Goal: Use online tool/utility: Utilize a website feature to perform a specific function

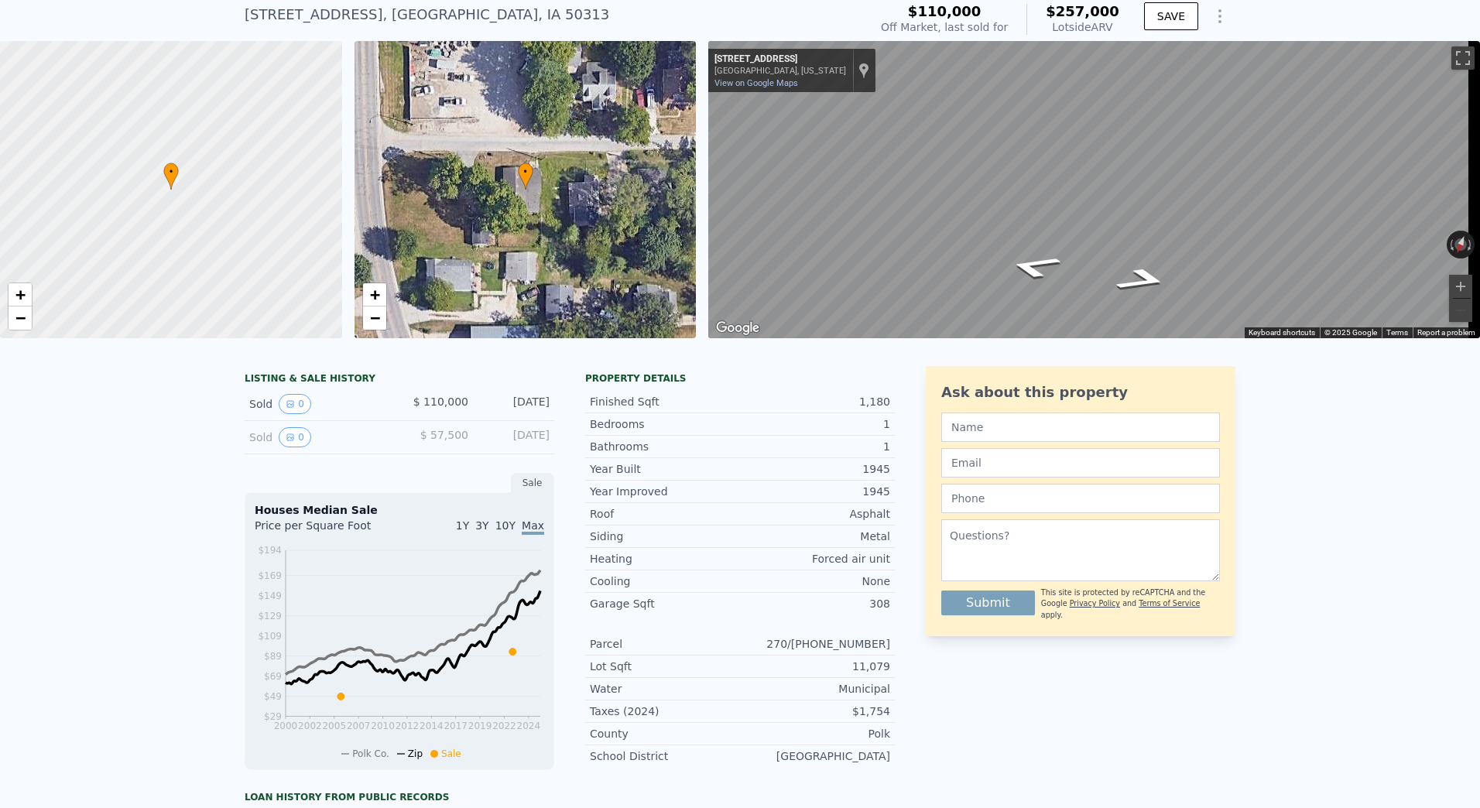
scroll to position [18, 0]
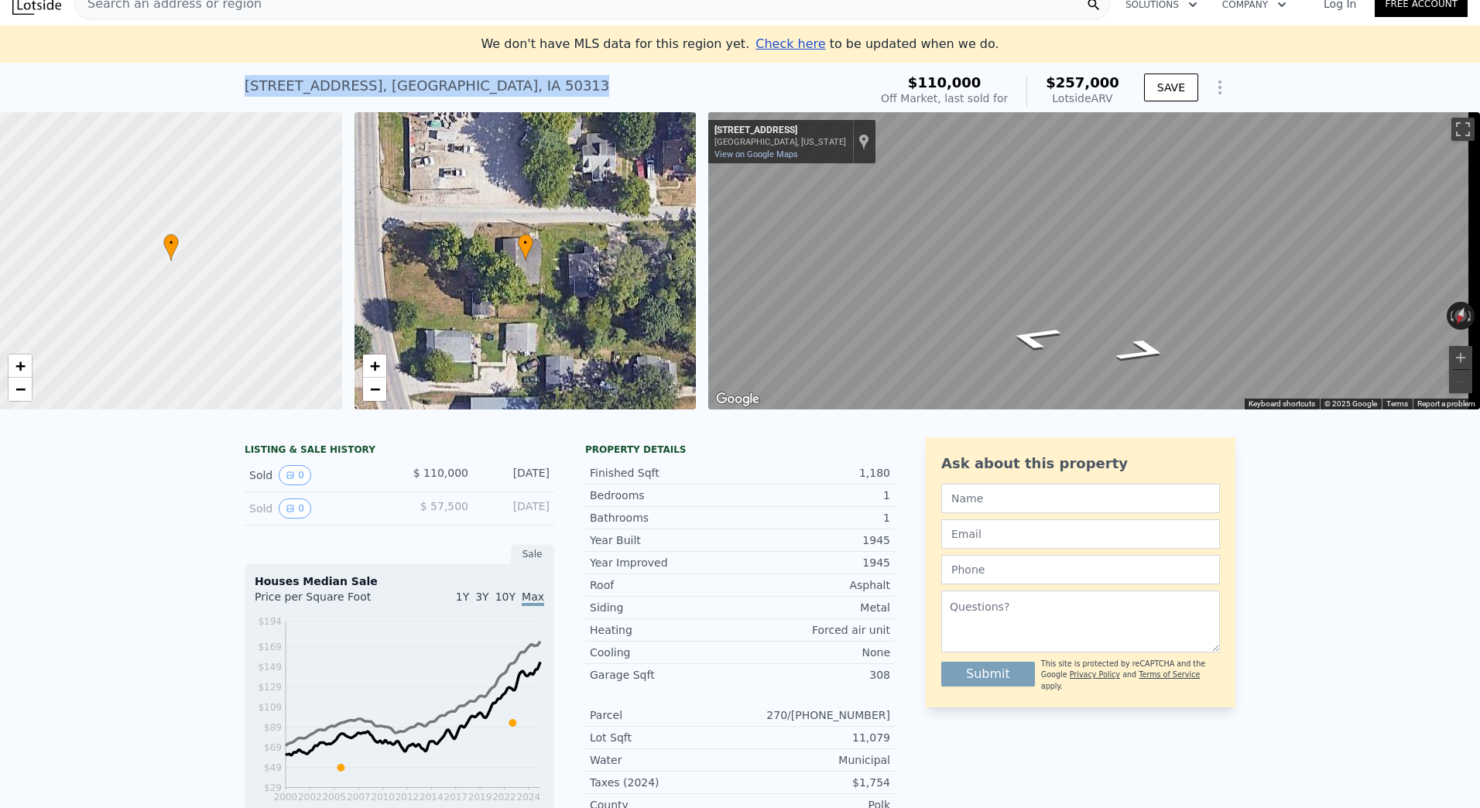
drag, startPoint x: 238, startPoint y: 84, endPoint x: 519, endPoint y: 90, distance: 281.8
click at [519, 90] on div "[STREET_ADDRESS] Sold [DATE] for $110k (~ARV $257k ) $110,000 Off Market, last …" at bounding box center [740, 88] width 1480 height 50
drag, startPoint x: 519, startPoint y: 90, endPoint x: 447, endPoint y: 84, distance: 72.2
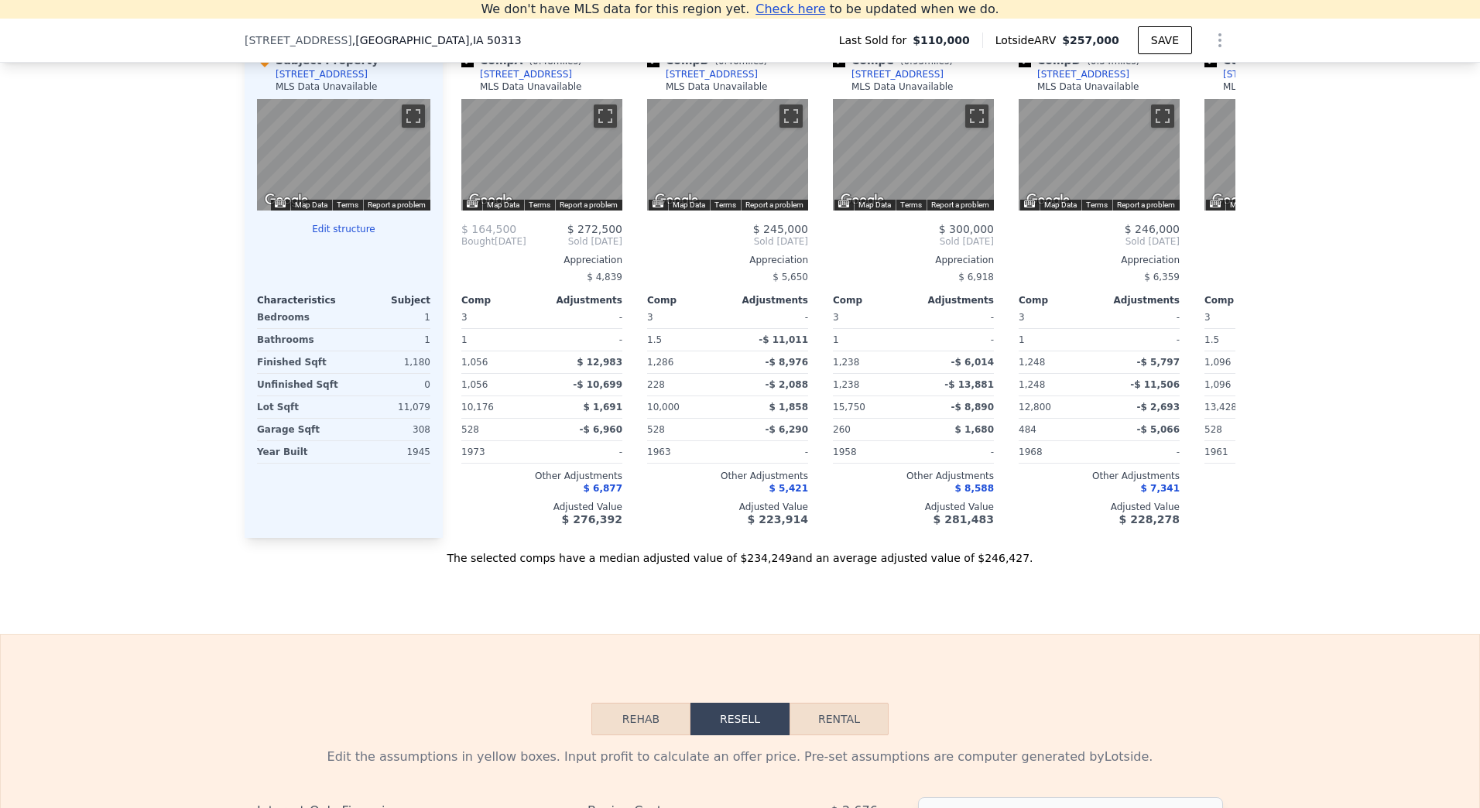
scroll to position [1857, 0]
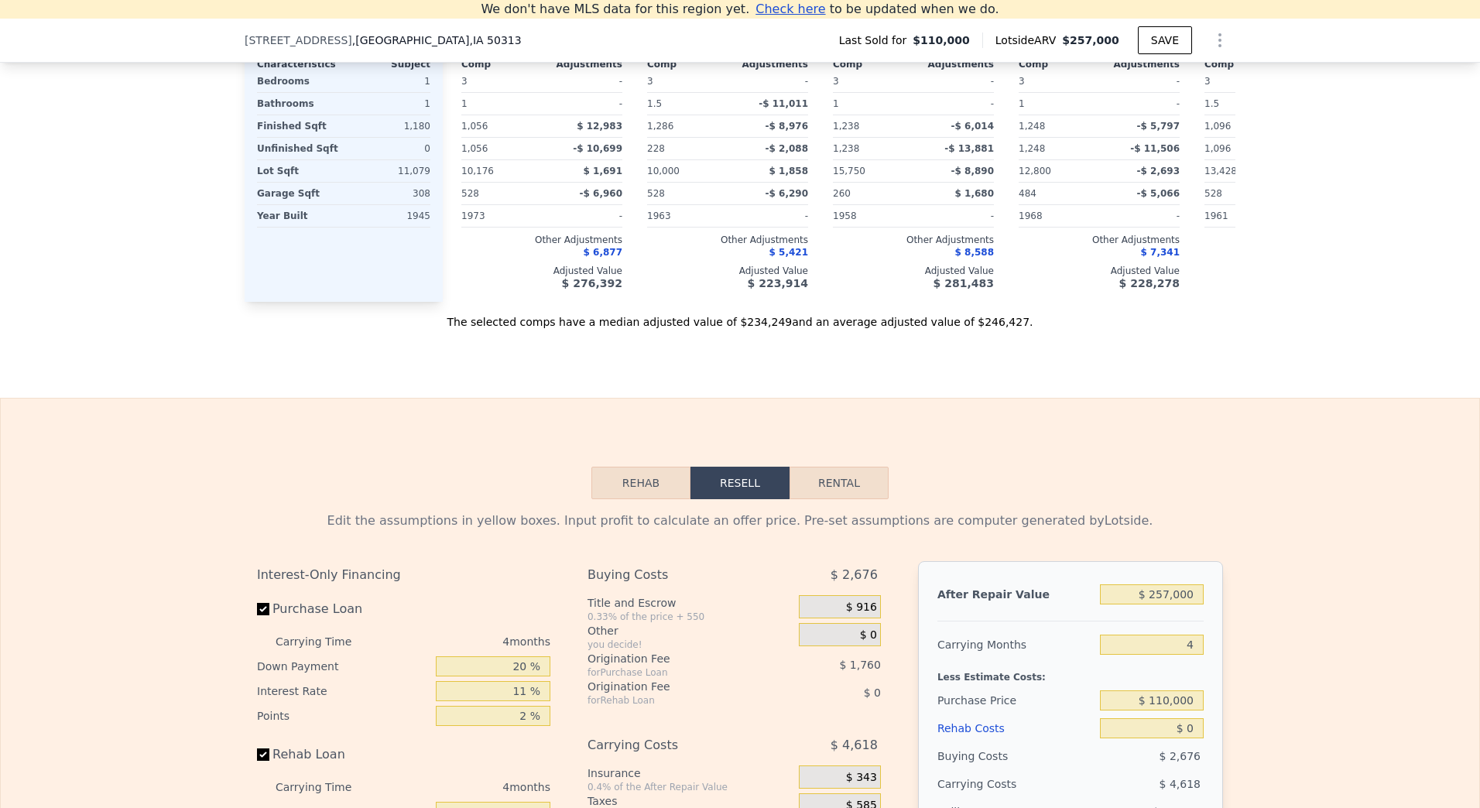
click at [821, 499] on button "Rental" at bounding box center [838, 483] width 99 height 33
select select "30"
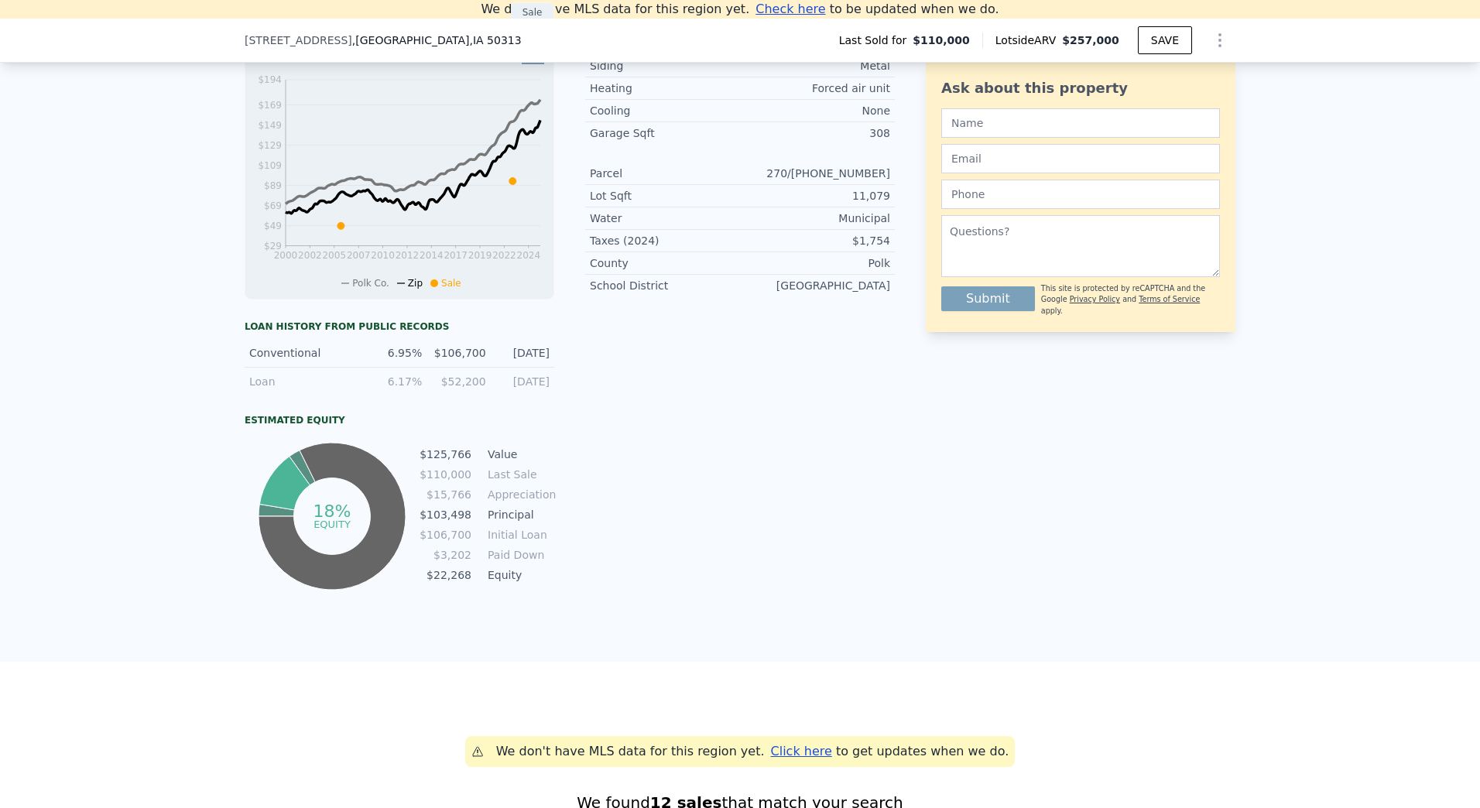
scroll to position [155, 0]
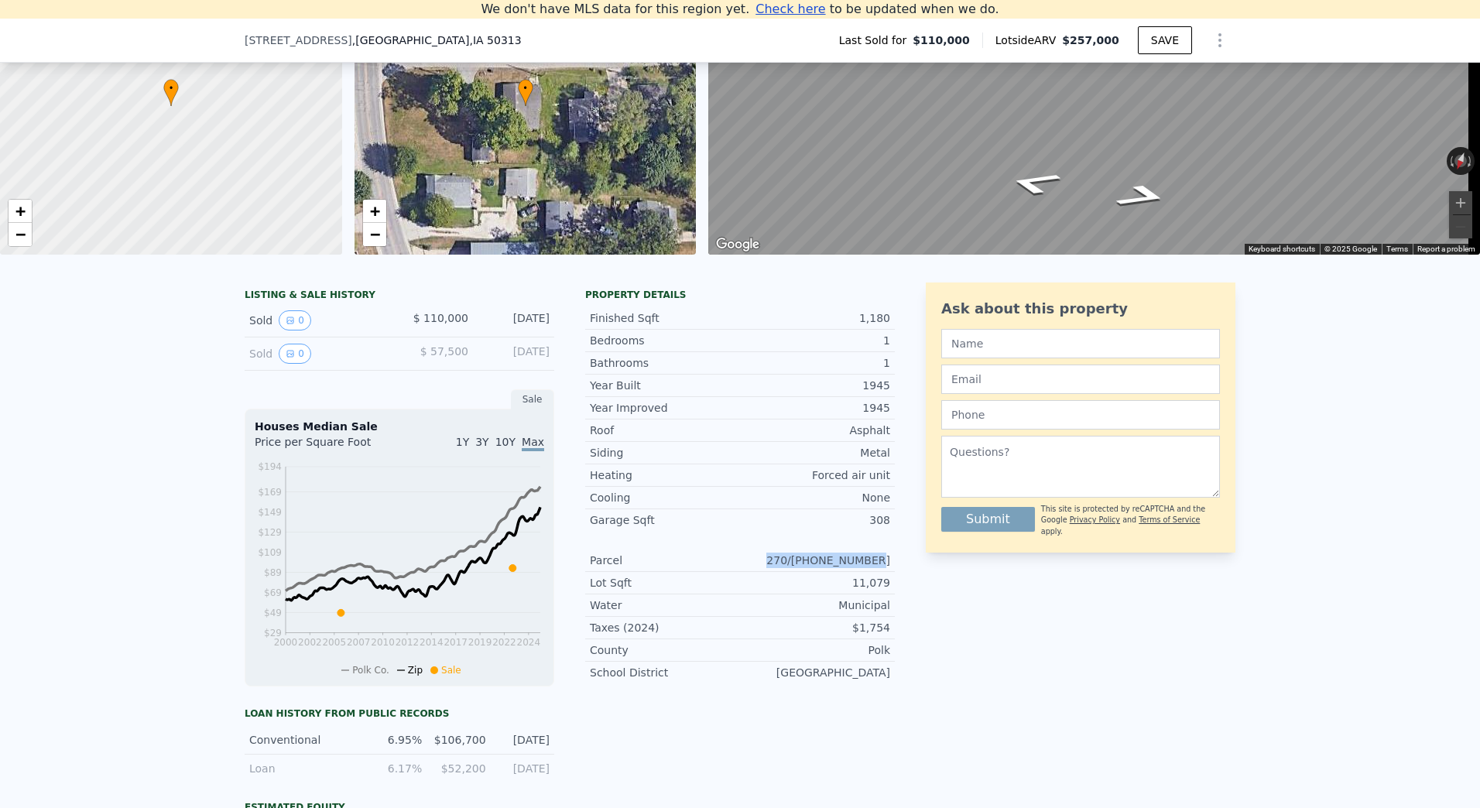
drag, startPoint x: 794, startPoint y: 568, endPoint x: 889, endPoint y: 567, distance: 95.2
click at [889, 567] on div "LISTING & SALE HISTORY Sold 0 $ 110,000 [DATE] Sold 0 $ 57,500 [DATE] Sale Hous…" at bounding box center [740, 631] width 991 height 698
copy div "270/[PHONE_NUMBER]"
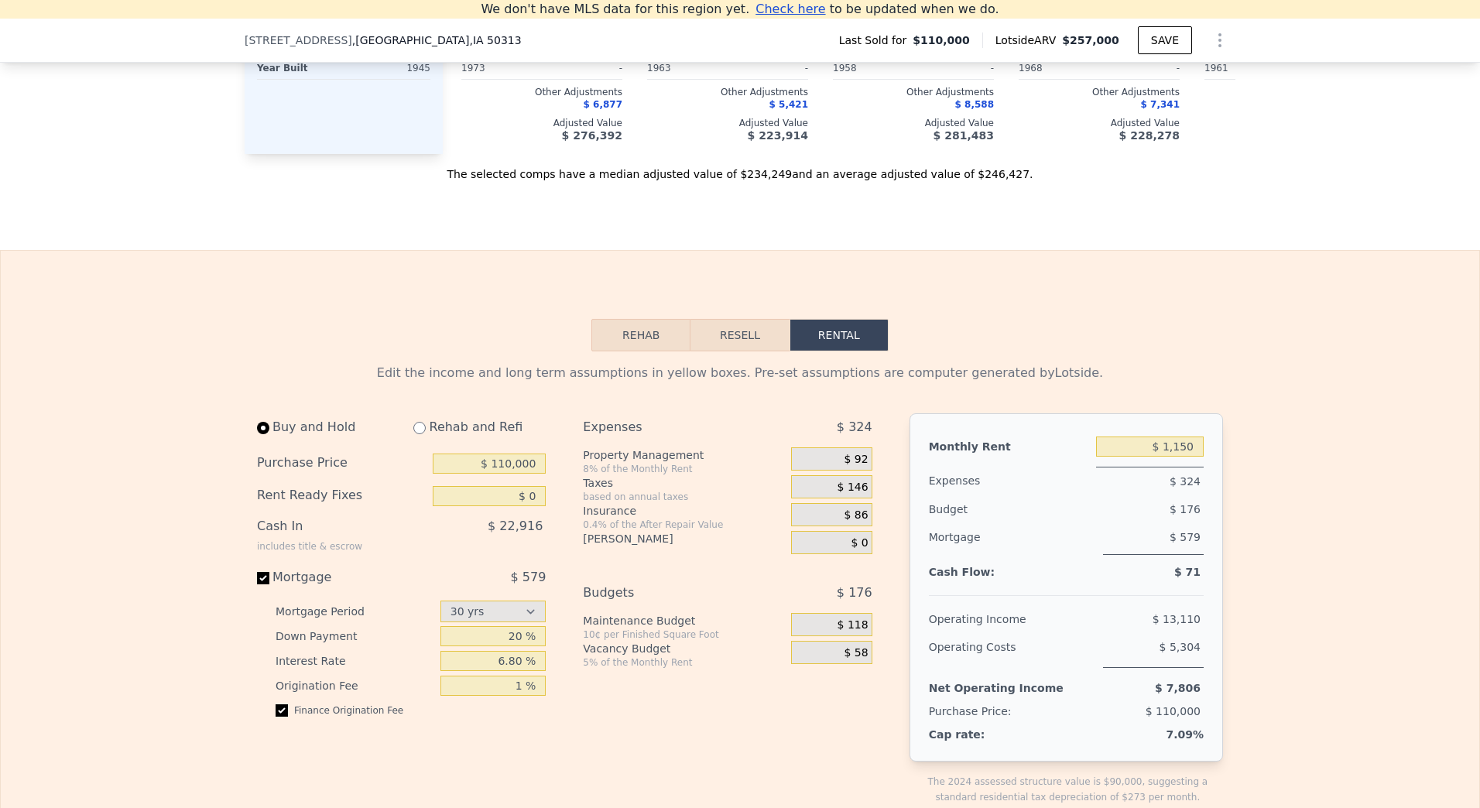
scroll to position [2167, 0]
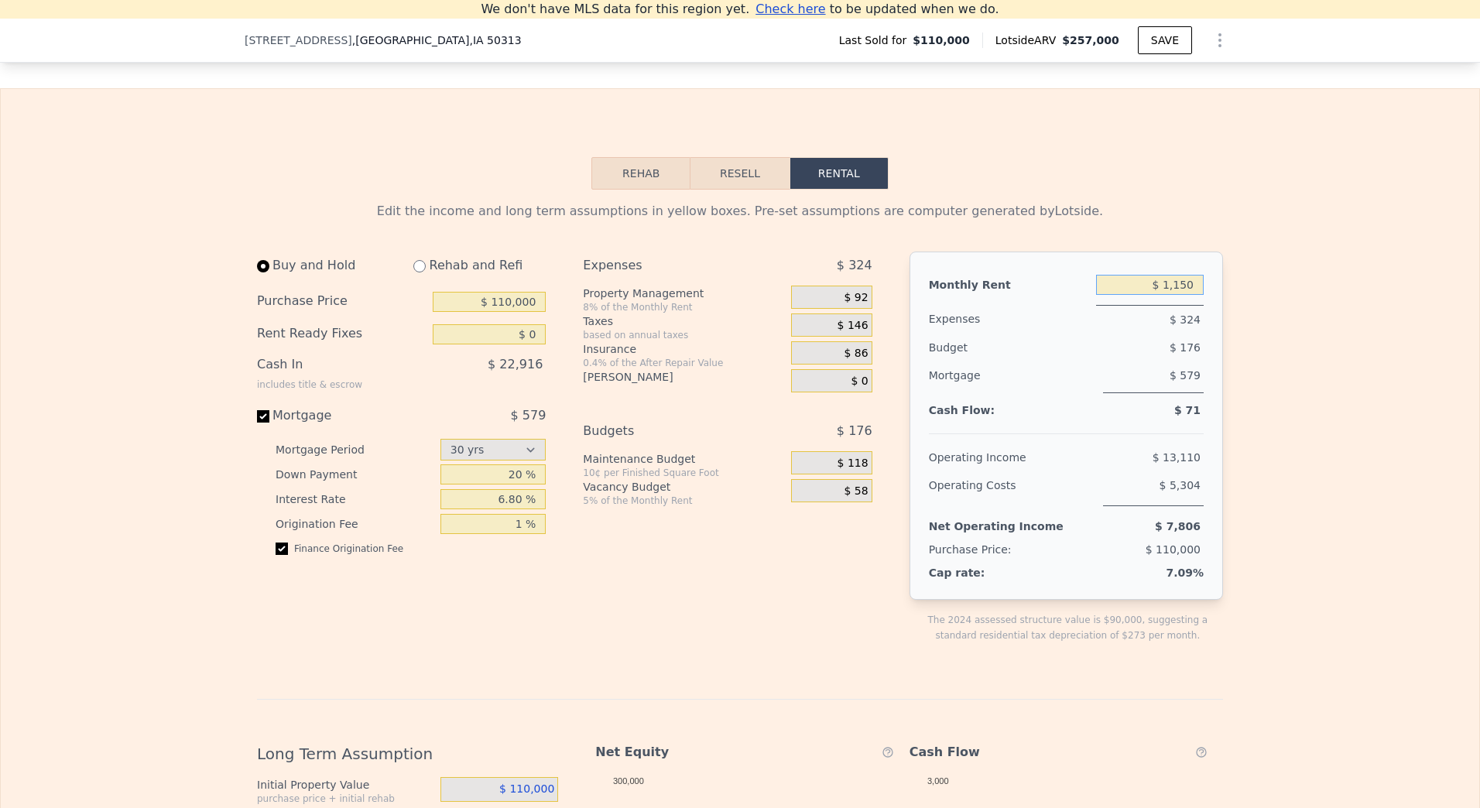
click at [1176, 295] on input "$ 1,150" at bounding box center [1150, 285] width 108 height 20
type input "$ 1,900"
drag, startPoint x: 1186, startPoint y: 195, endPoint x: 1012, endPoint y: 228, distance: 176.4
click at [1186, 195] on div "Rehab Resell Rental Edit the income and long term assumptions in yellow boxes. …" at bounding box center [740, 699] width 1480 height 1222
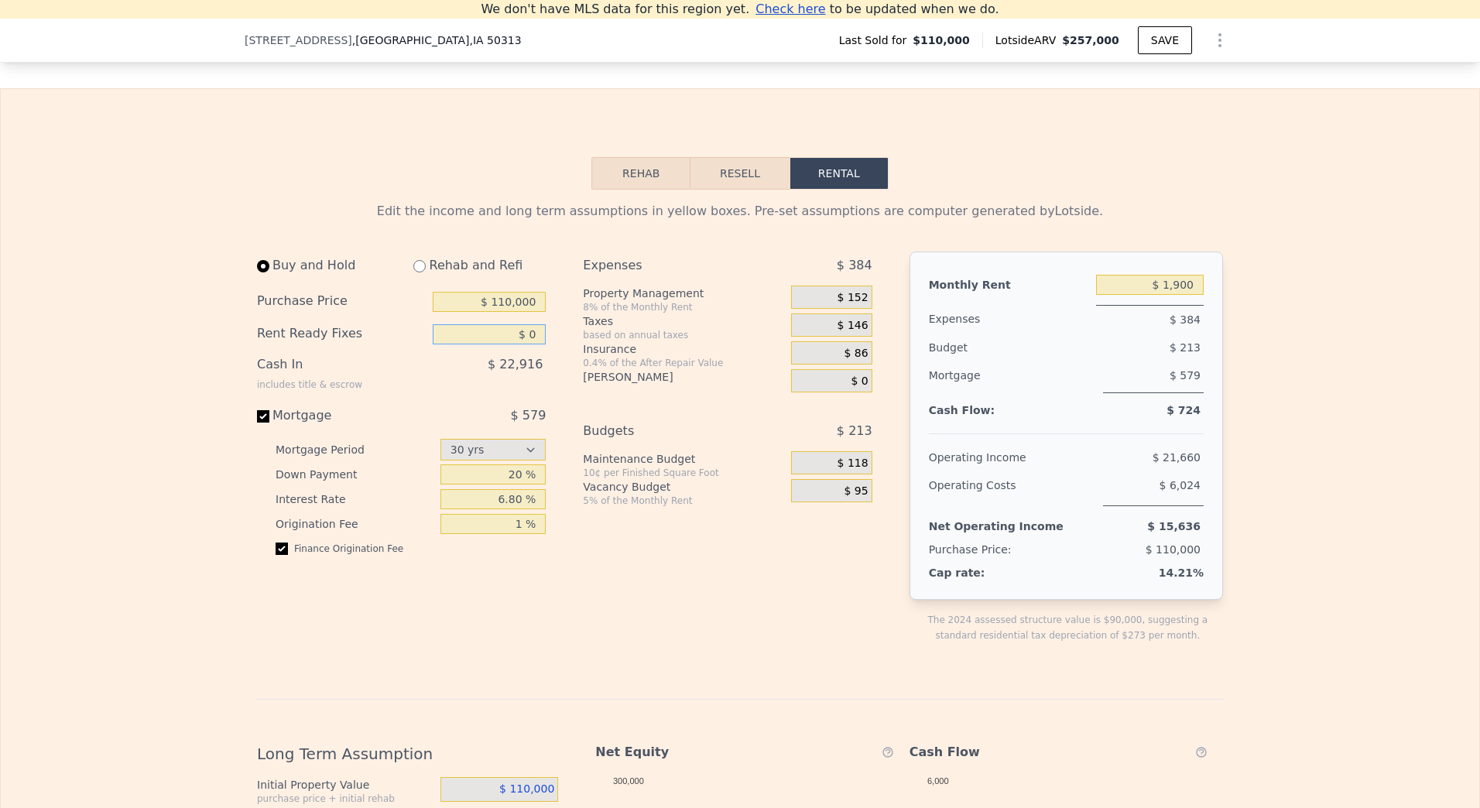
click at [531, 344] on input "$ 0" at bounding box center [489, 334] width 113 height 20
click at [519, 313] on div "Purchase Price $ 110,000" at bounding box center [401, 302] width 289 height 33
click at [518, 312] on input "$ 110,000" at bounding box center [489, 302] width 113 height 20
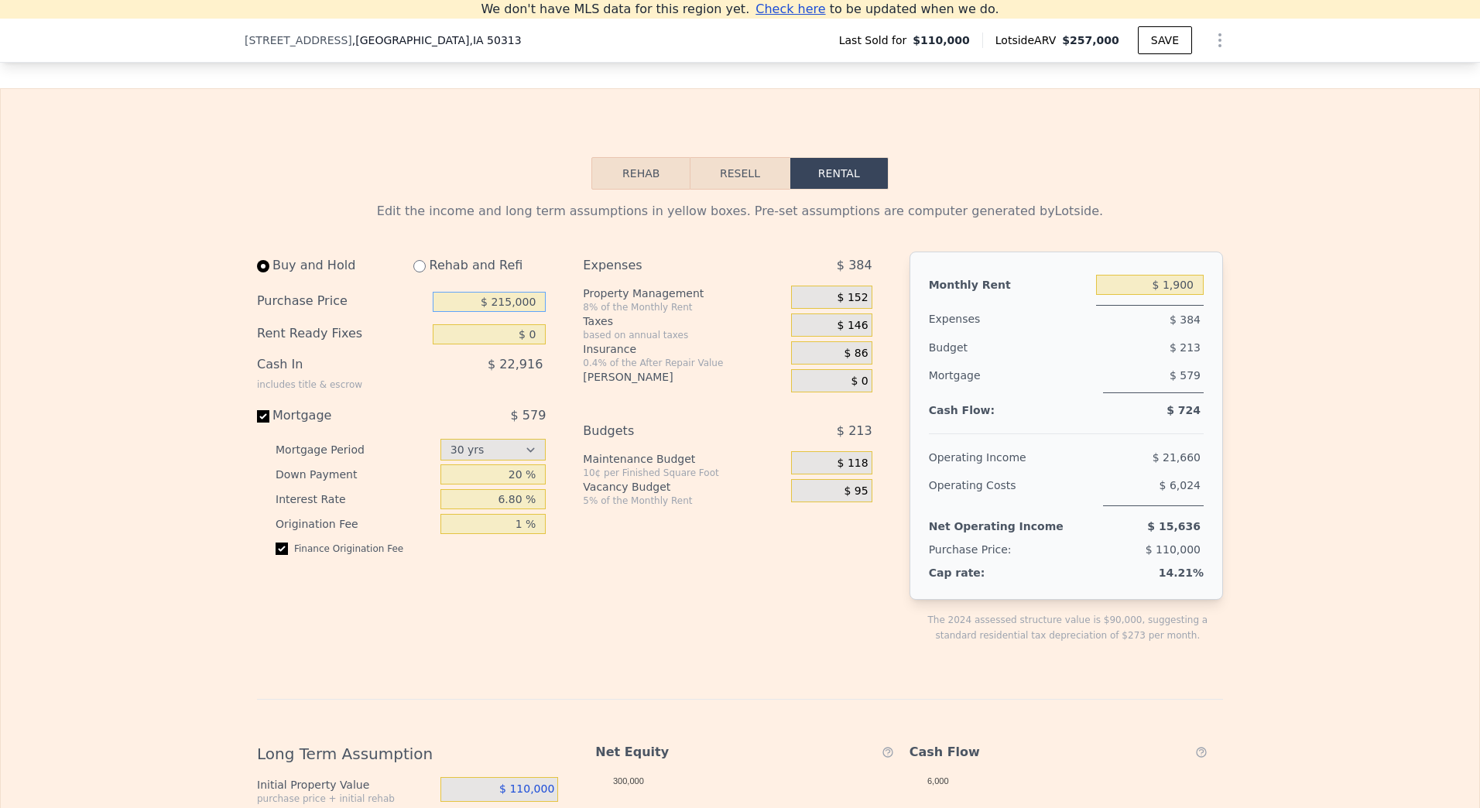
type input "$ 215,000"
type input "$ 6,000"
click at [511, 509] on input "6.80 %" at bounding box center [493, 499] width 106 height 20
type input "7.5 %"
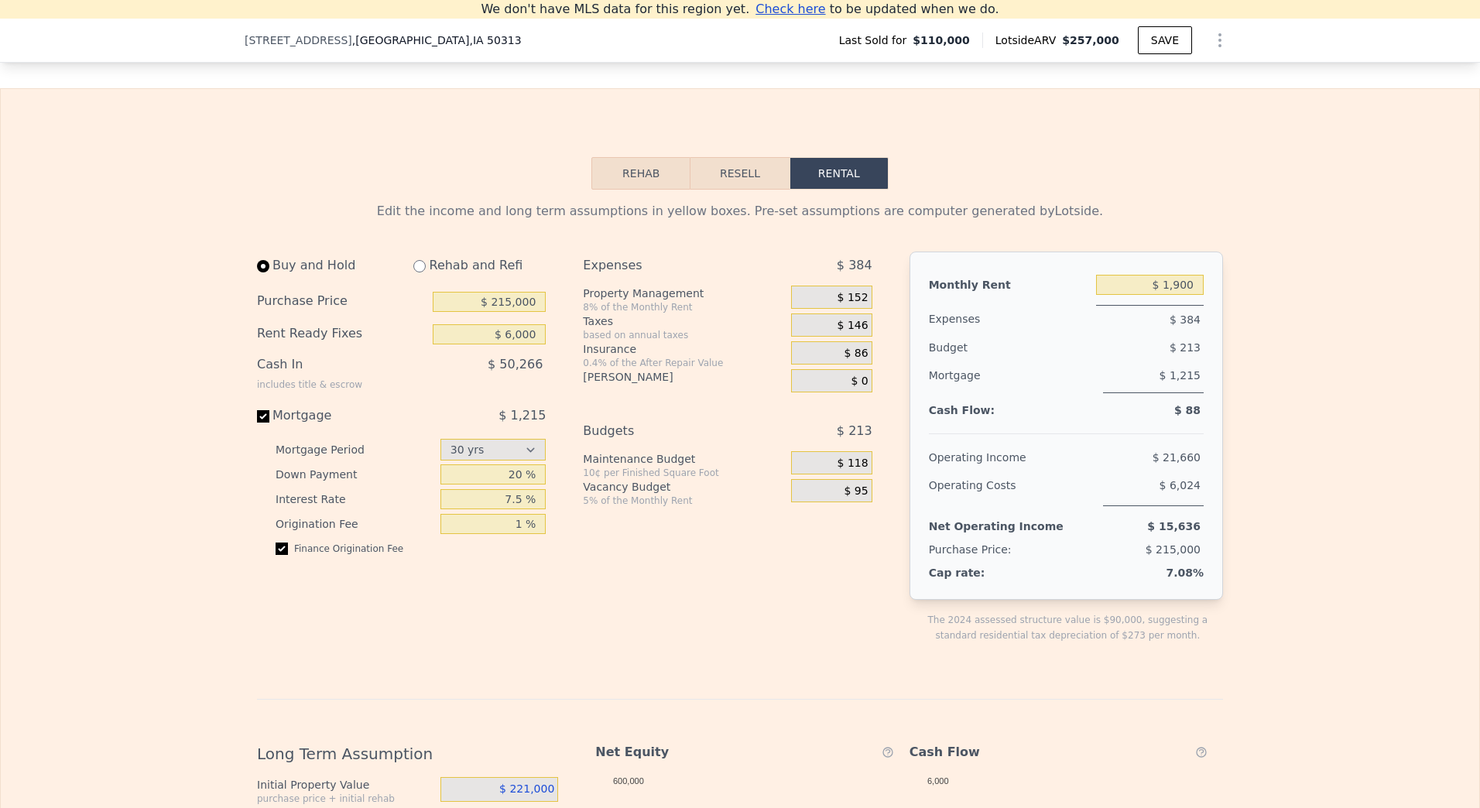
click at [709, 619] on div "Expenses $ 384 Property Management 8% of the Monthly Rent $ 152 Taxes based on …" at bounding box center [733, 460] width 301 height 416
click at [854, 361] on span "$ 86" at bounding box center [856, 354] width 24 height 14
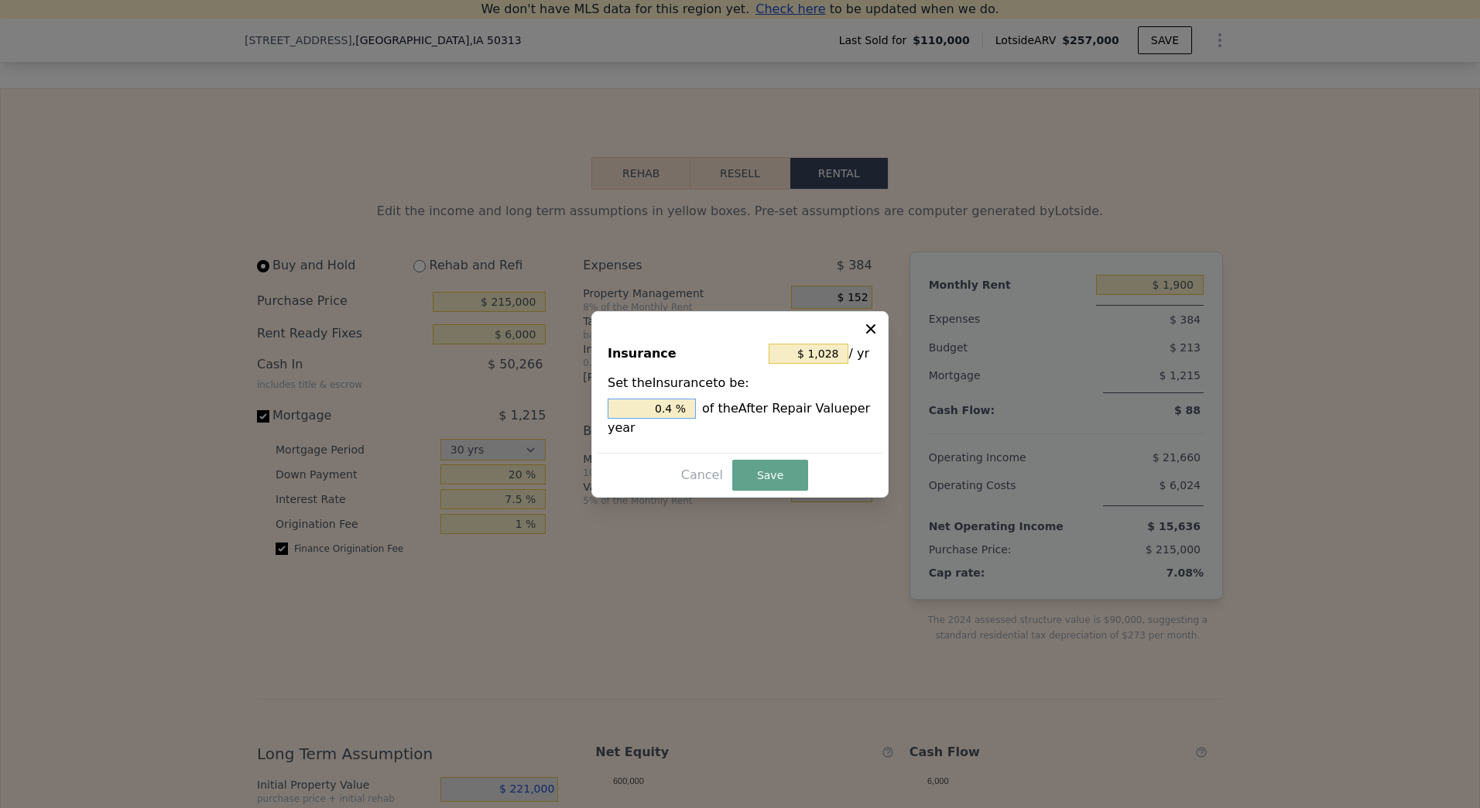
click at [663, 411] on input "0.4 %" at bounding box center [652, 409] width 88 height 20
type input "$ 0"
type input "0. %"
type input "$ 1,799"
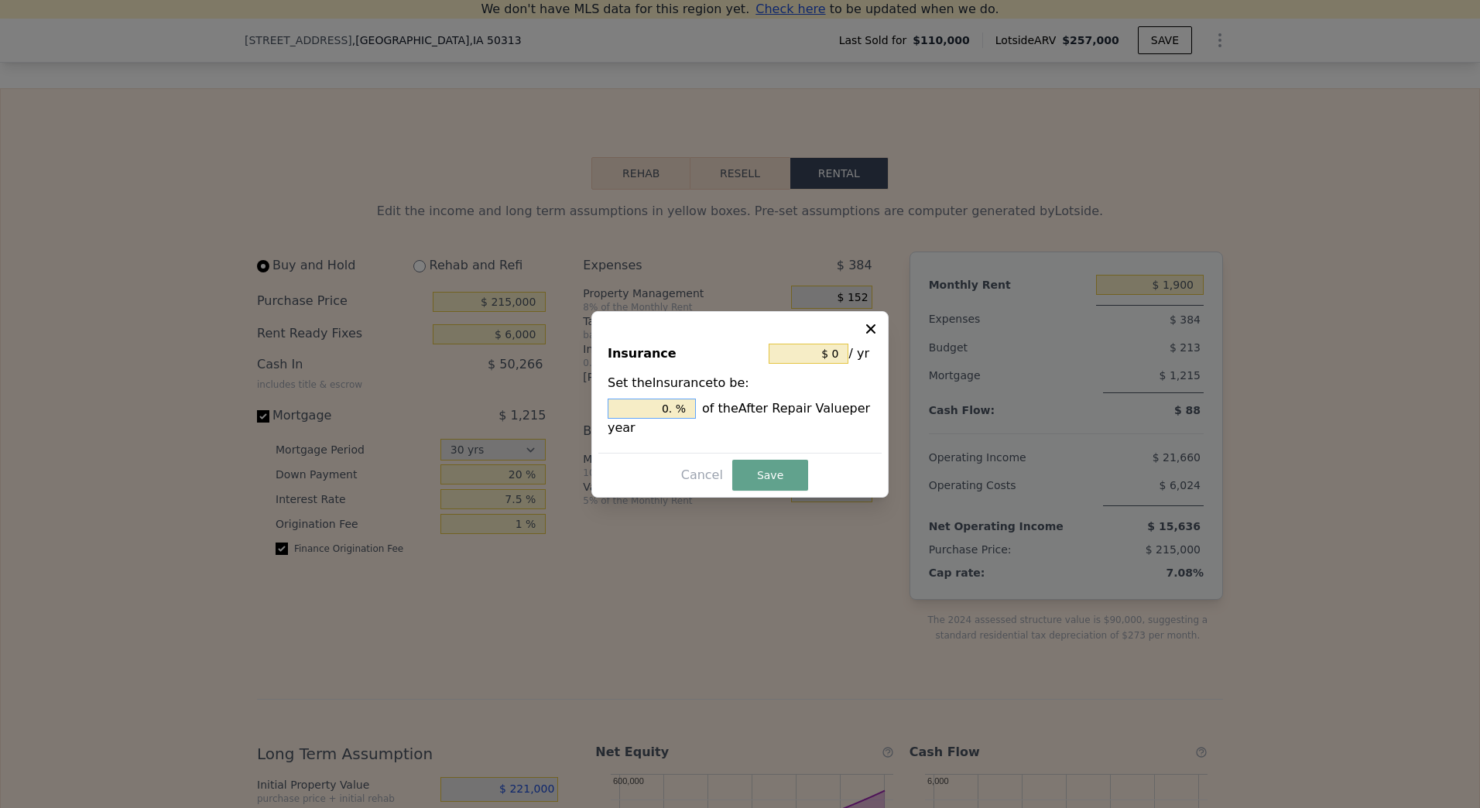
type input "0.7 %"
type input "$ 1,928"
type input "0.75 %"
click at [762, 481] on button "Save" at bounding box center [770, 475] width 76 height 31
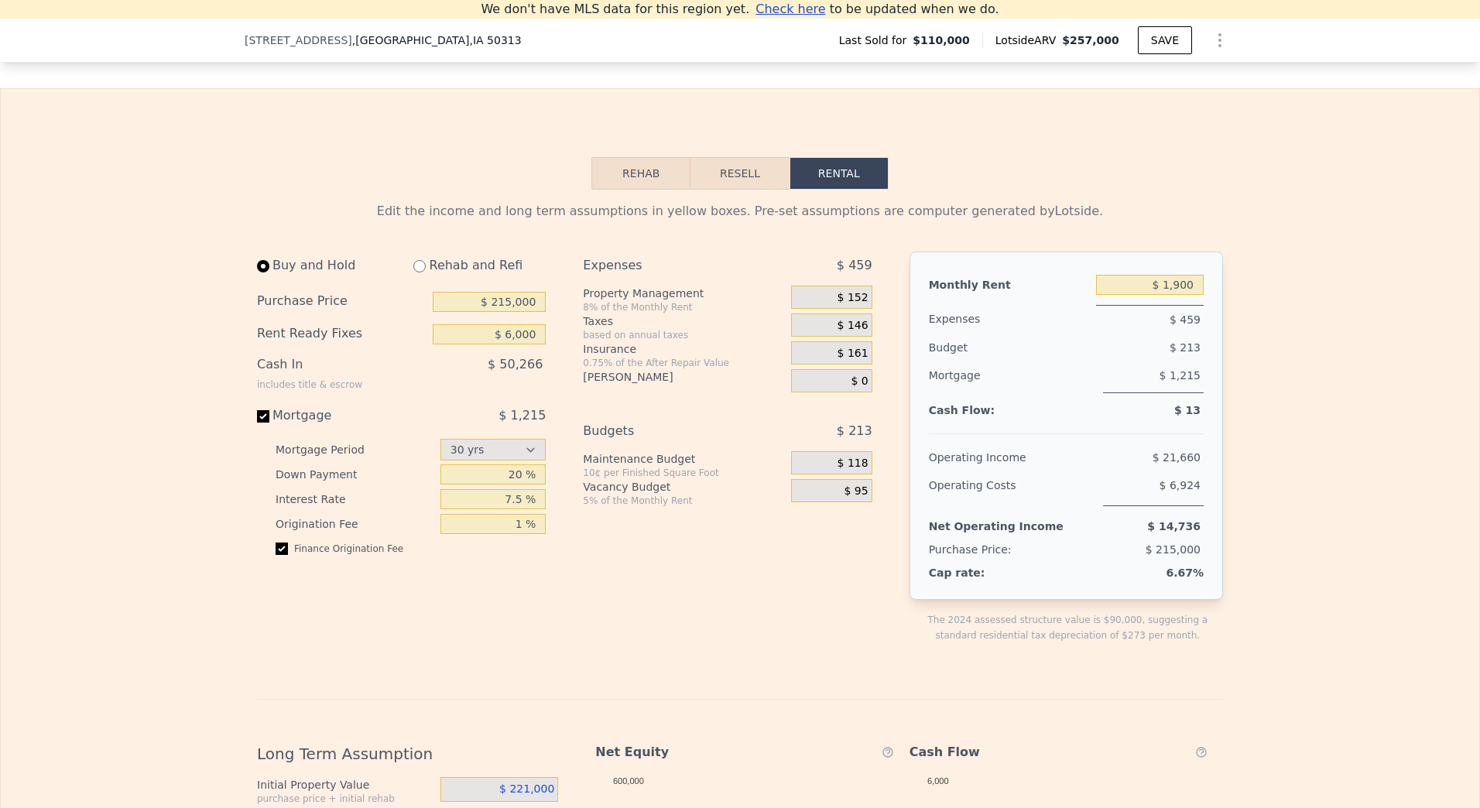
click at [851, 471] on span "$ 118" at bounding box center [852, 464] width 31 height 14
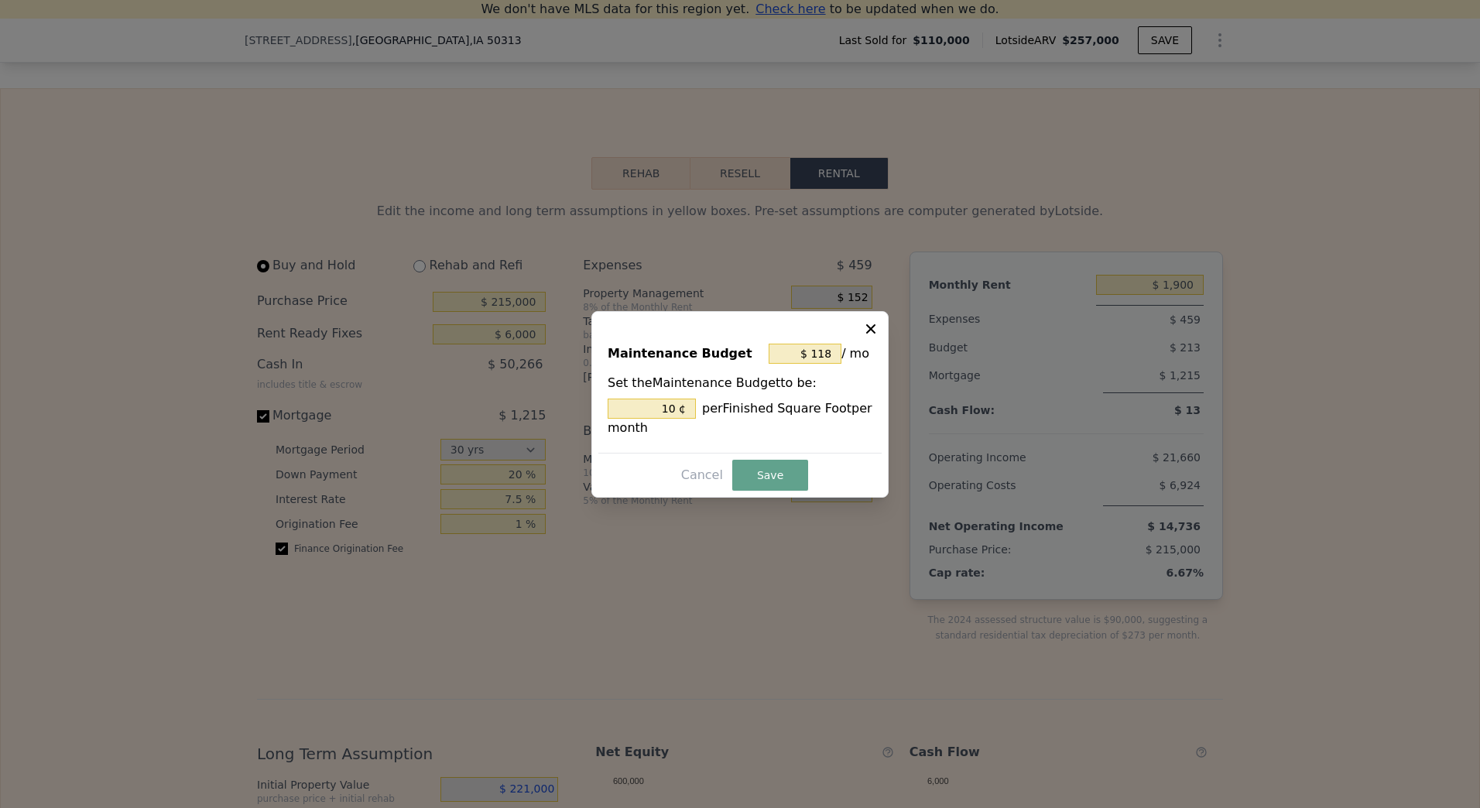
click at [871, 330] on icon at bounding box center [870, 328] width 15 height 15
type input "10 %"
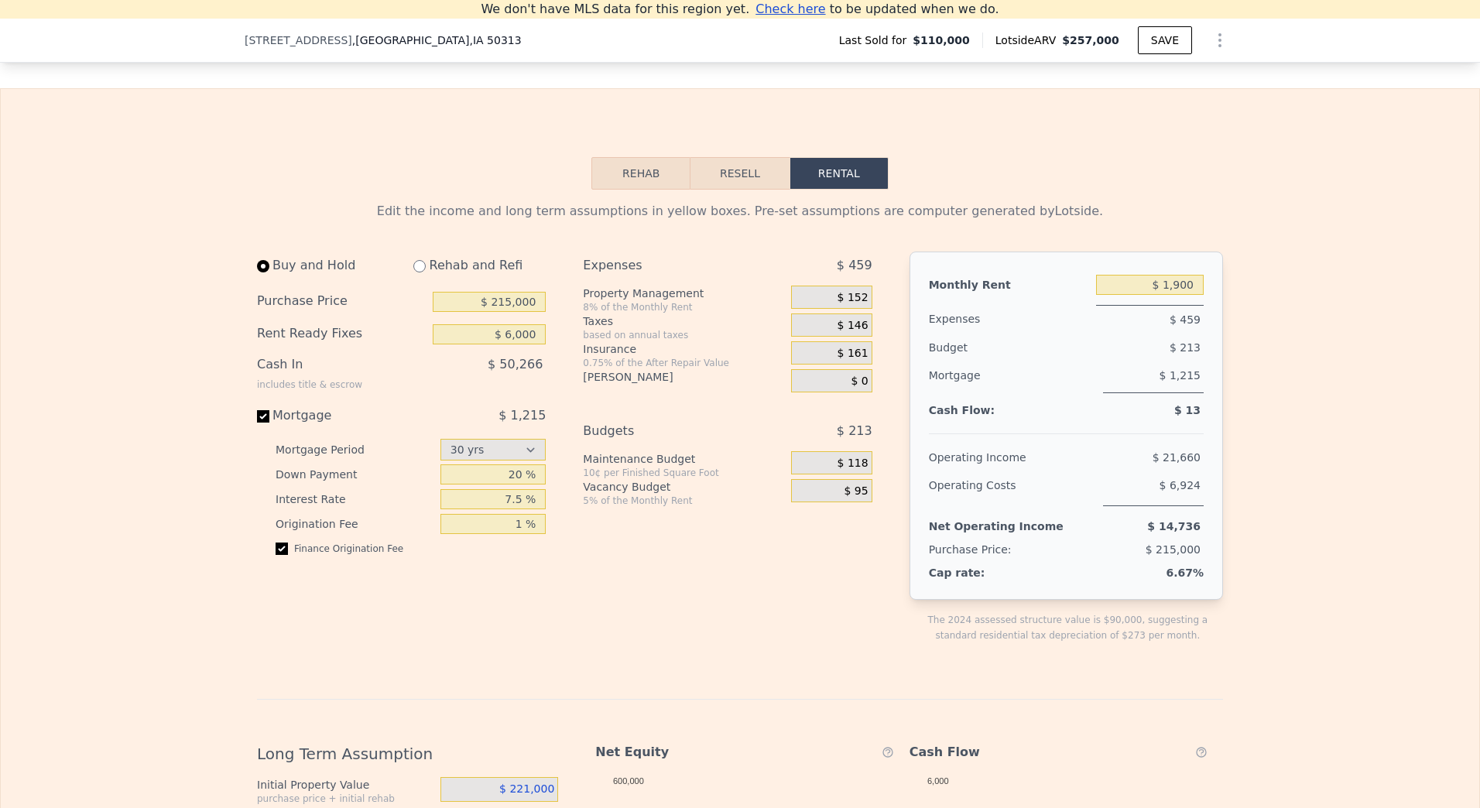
click at [854, 498] on span "$ 95" at bounding box center [856, 491] width 24 height 14
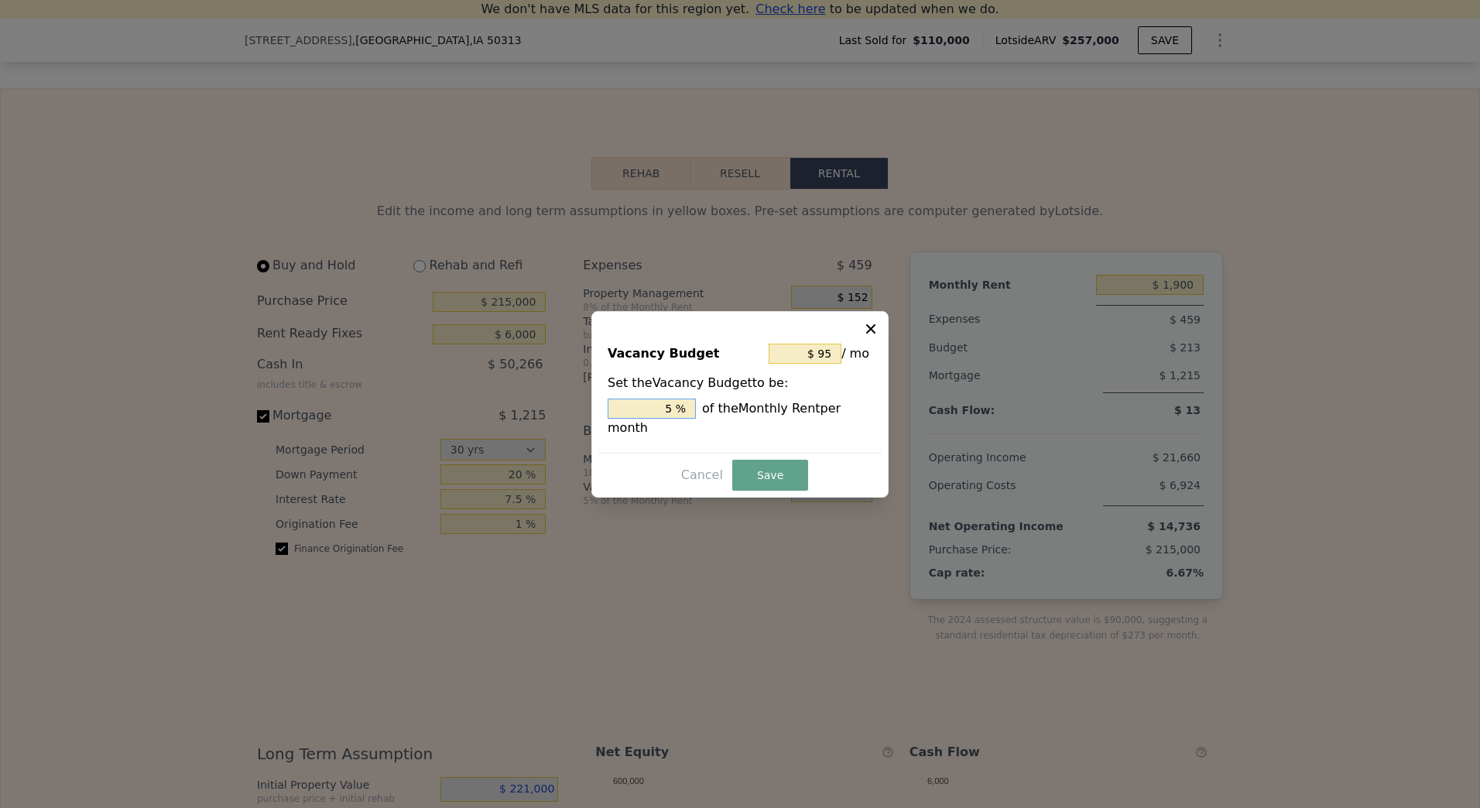
click at [673, 419] on input "5 %" at bounding box center [652, 409] width 88 height 20
type input "$ 19"
type input "1 %"
type input "$ 190"
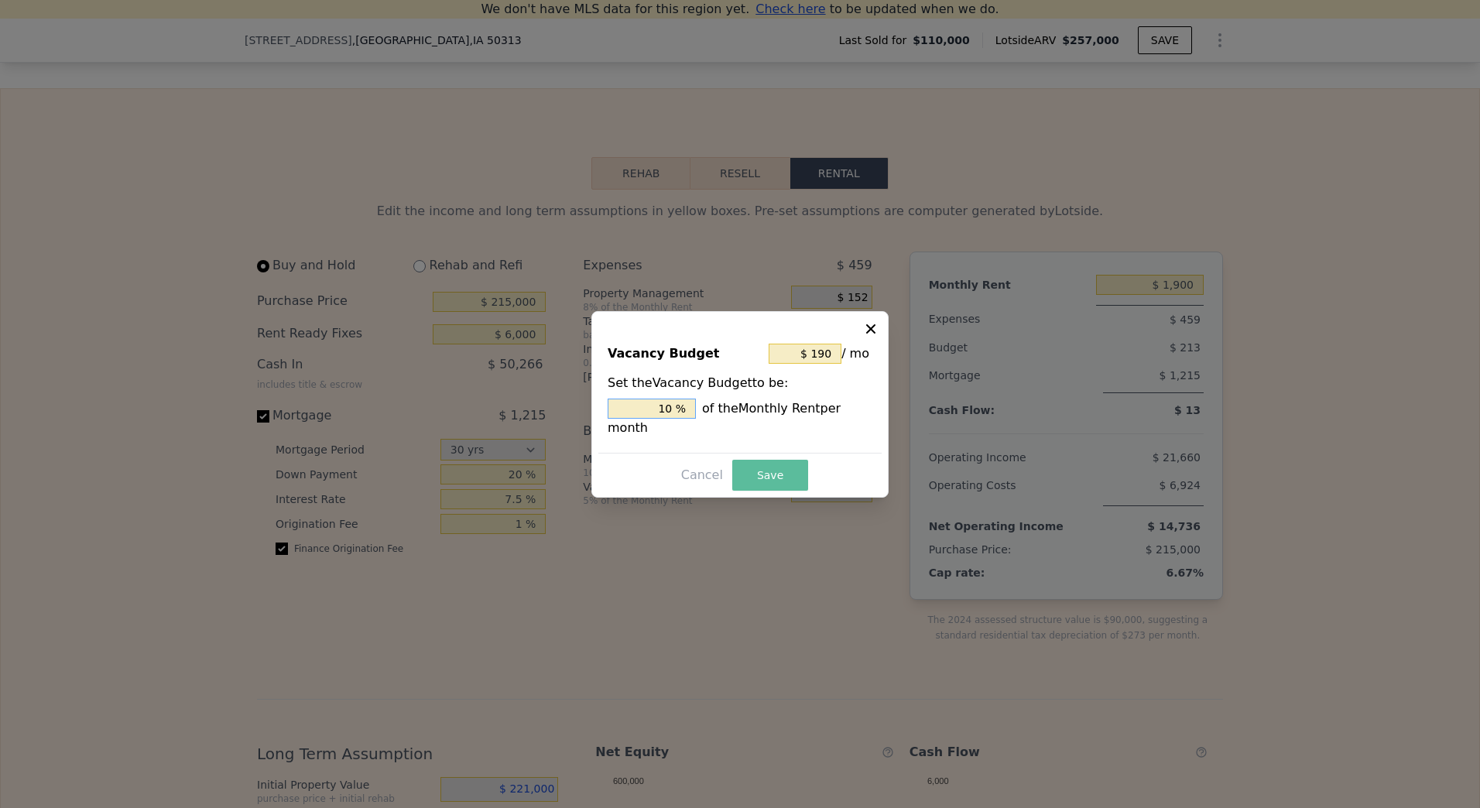
type input "10 %"
click at [775, 469] on button "Save" at bounding box center [770, 475] width 76 height 31
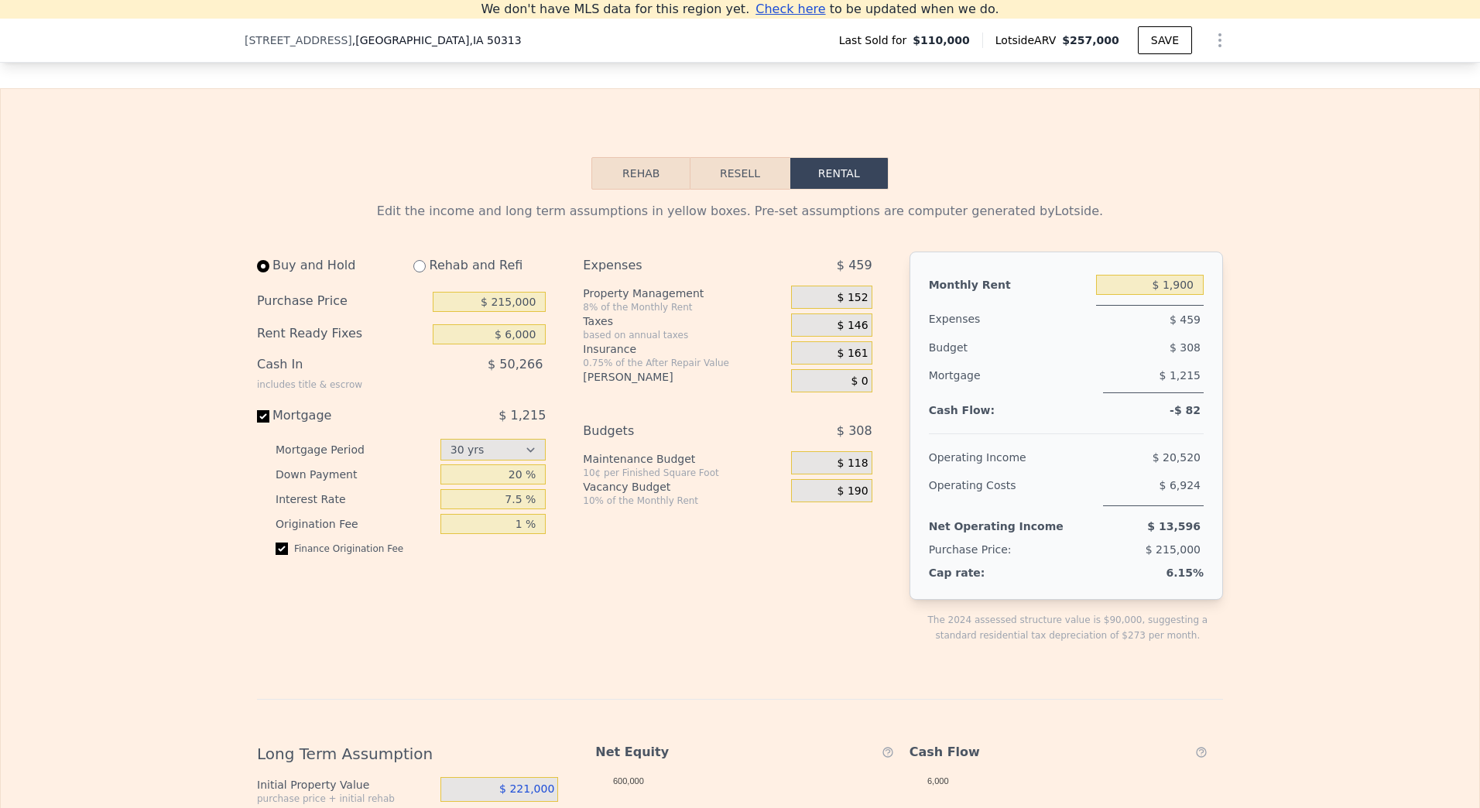
click at [850, 471] on span "$ 118" at bounding box center [852, 464] width 31 height 14
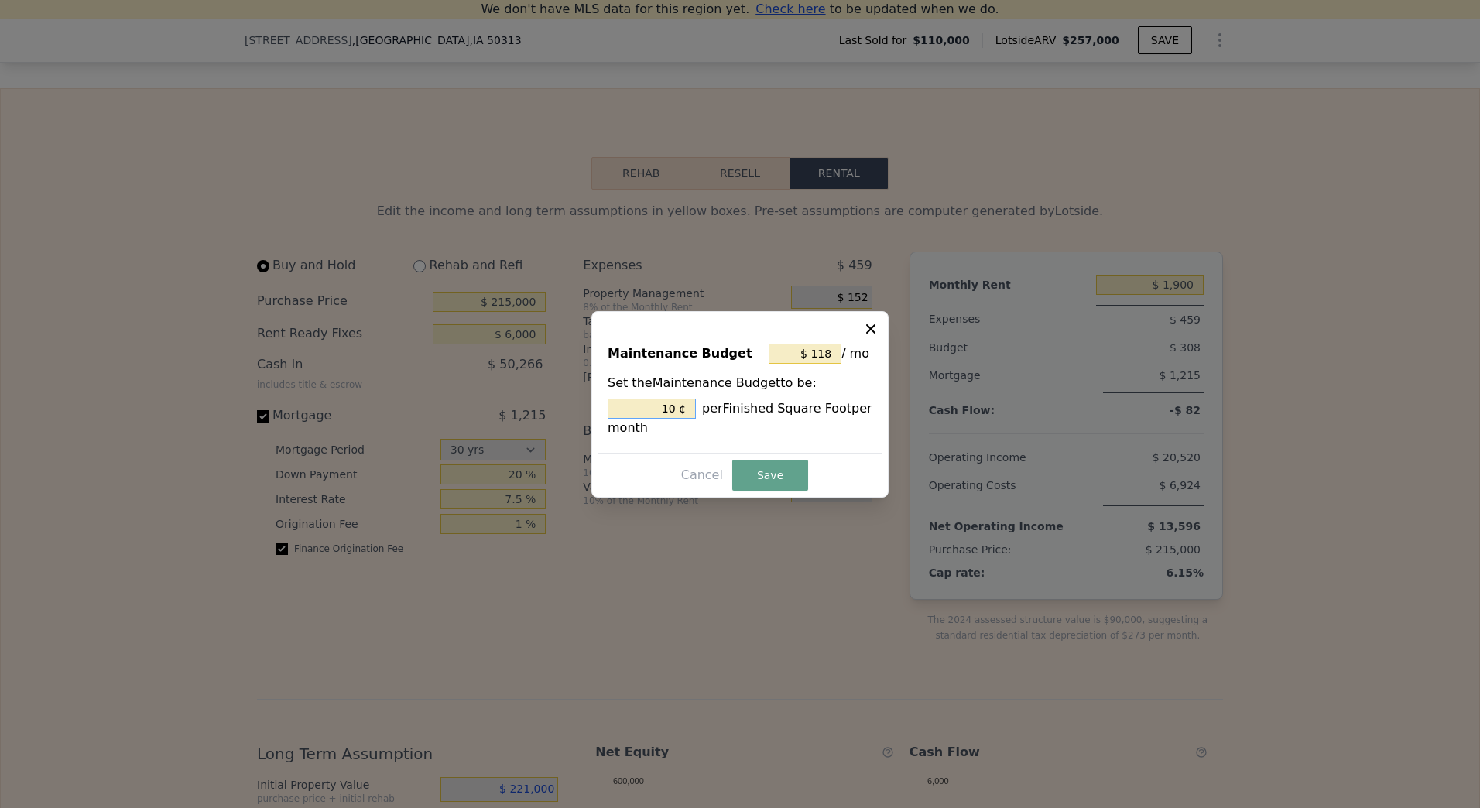
click at [666, 402] on input "10 ¢" at bounding box center [652, 409] width 88 height 20
type input "$ 12"
type input "1 ¢"
type input "$ 142"
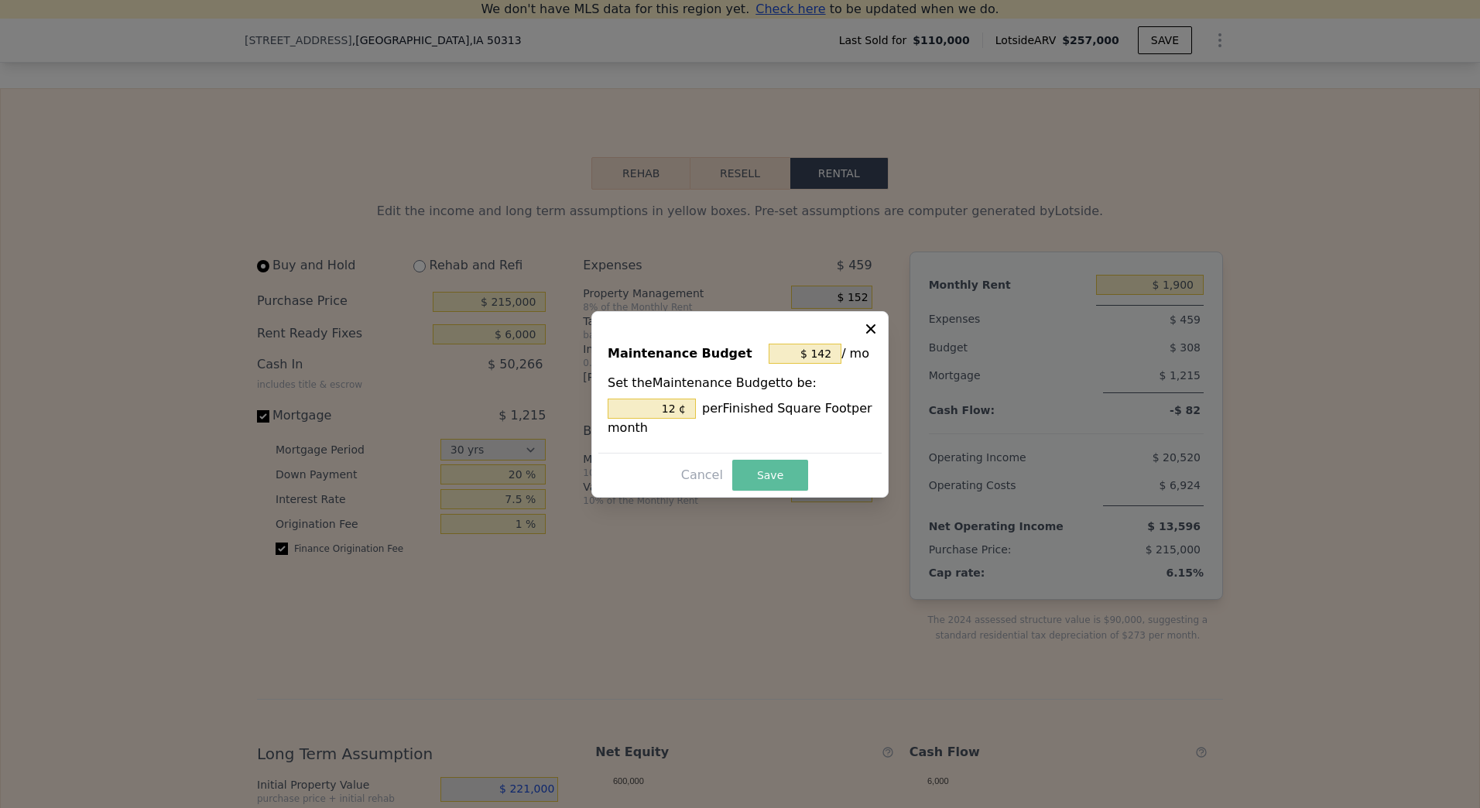
click at [765, 469] on button "Save" at bounding box center [770, 475] width 76 height 31
type input "12 %"
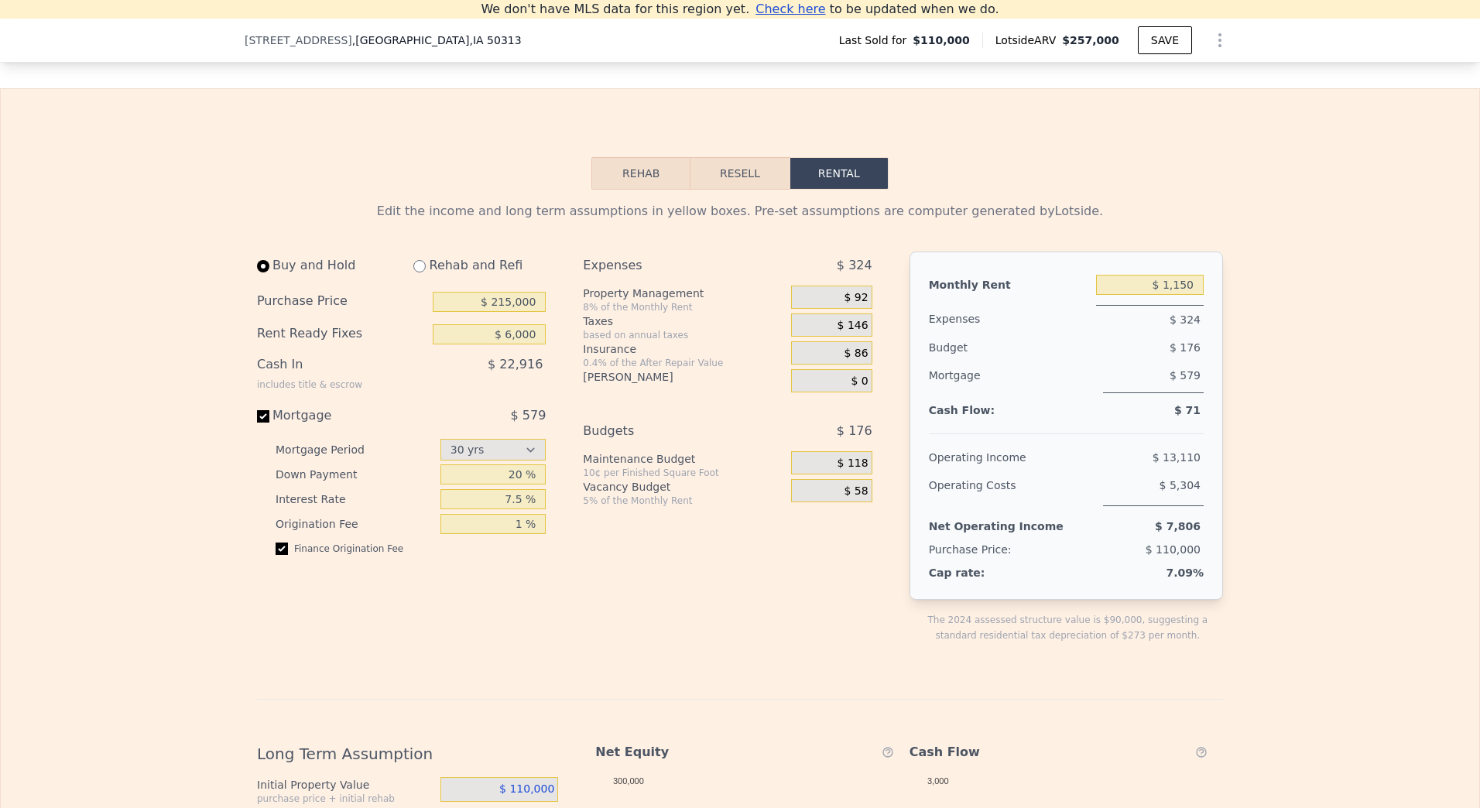
click at [1333, 451] on div "Edit the income and long term assumptions in yellow boxes. Pre-set assumptions …" at bounding box center [740, 716] width 1478 height 1052
click at [1172, 295] on input "$ 1,150" at bounding box center [1150, 285] width 108 height 20
type input "$ 1,900"
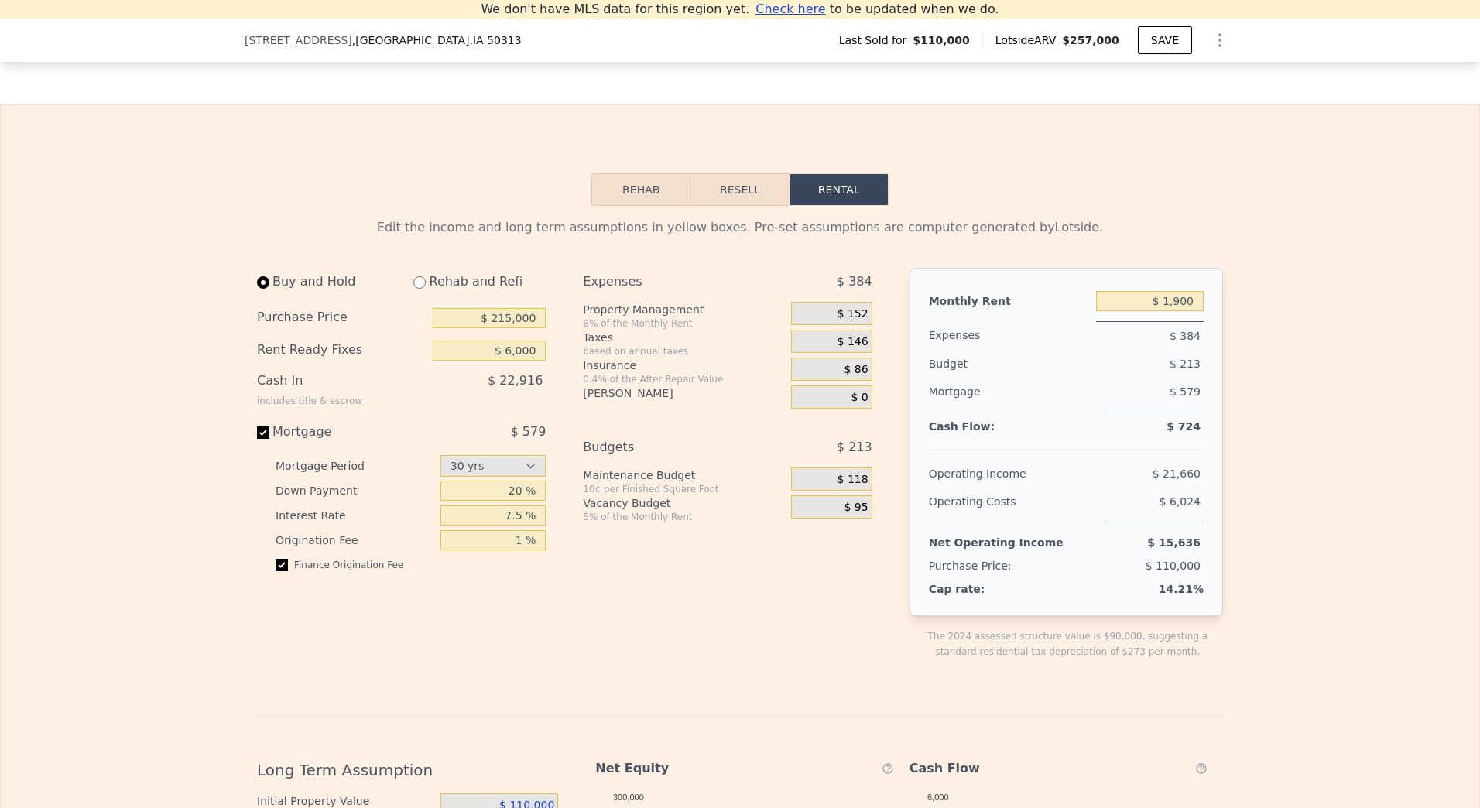
scroll to position [2147, 0]
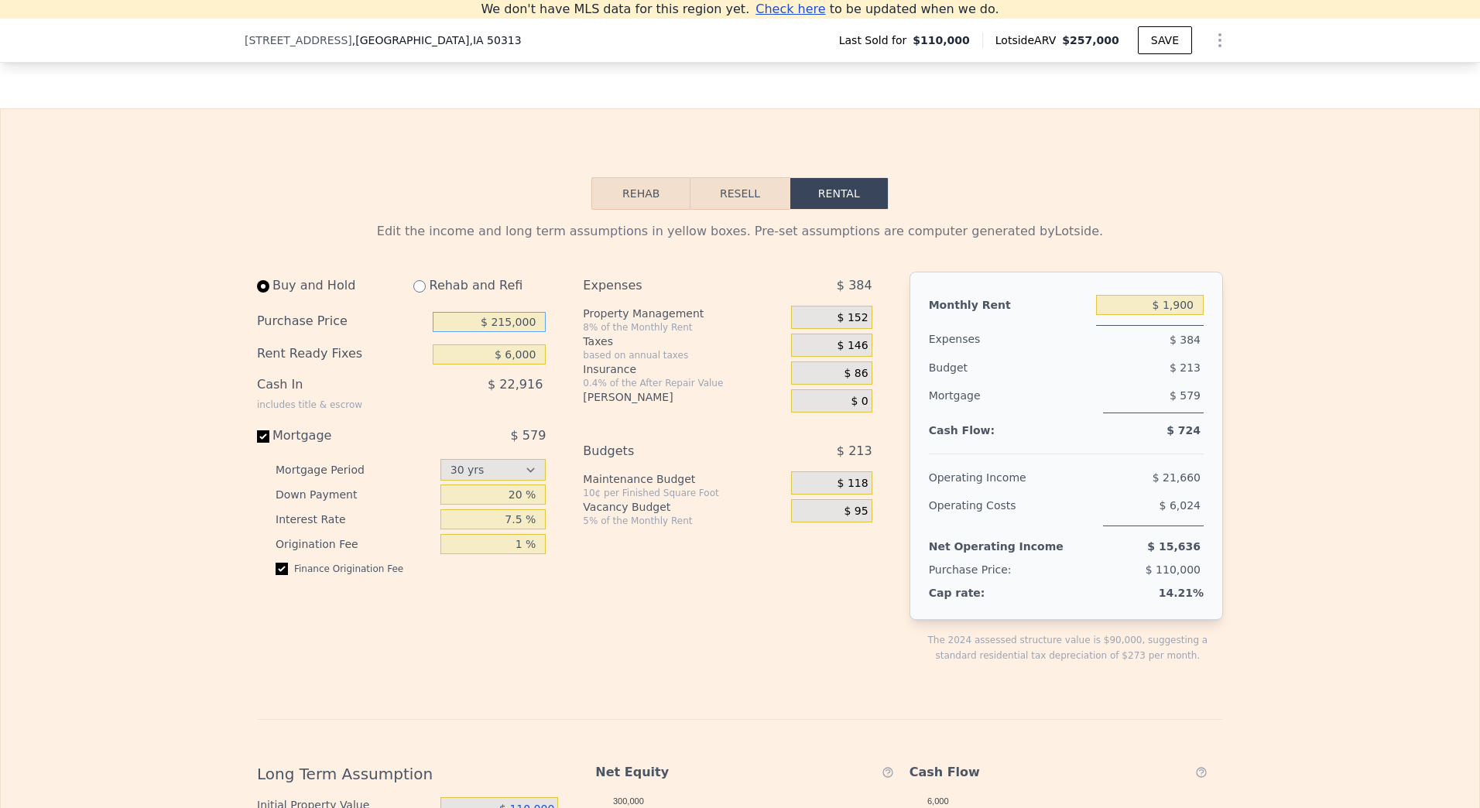
click at [512, 332] on input "$ 215,000" at bounding box center [489, 322] width 113 height 20
type input "$ 215,000"
click at [515, 529] on input "7.5 %" at bounding box center [493, 519] width 106 height 20
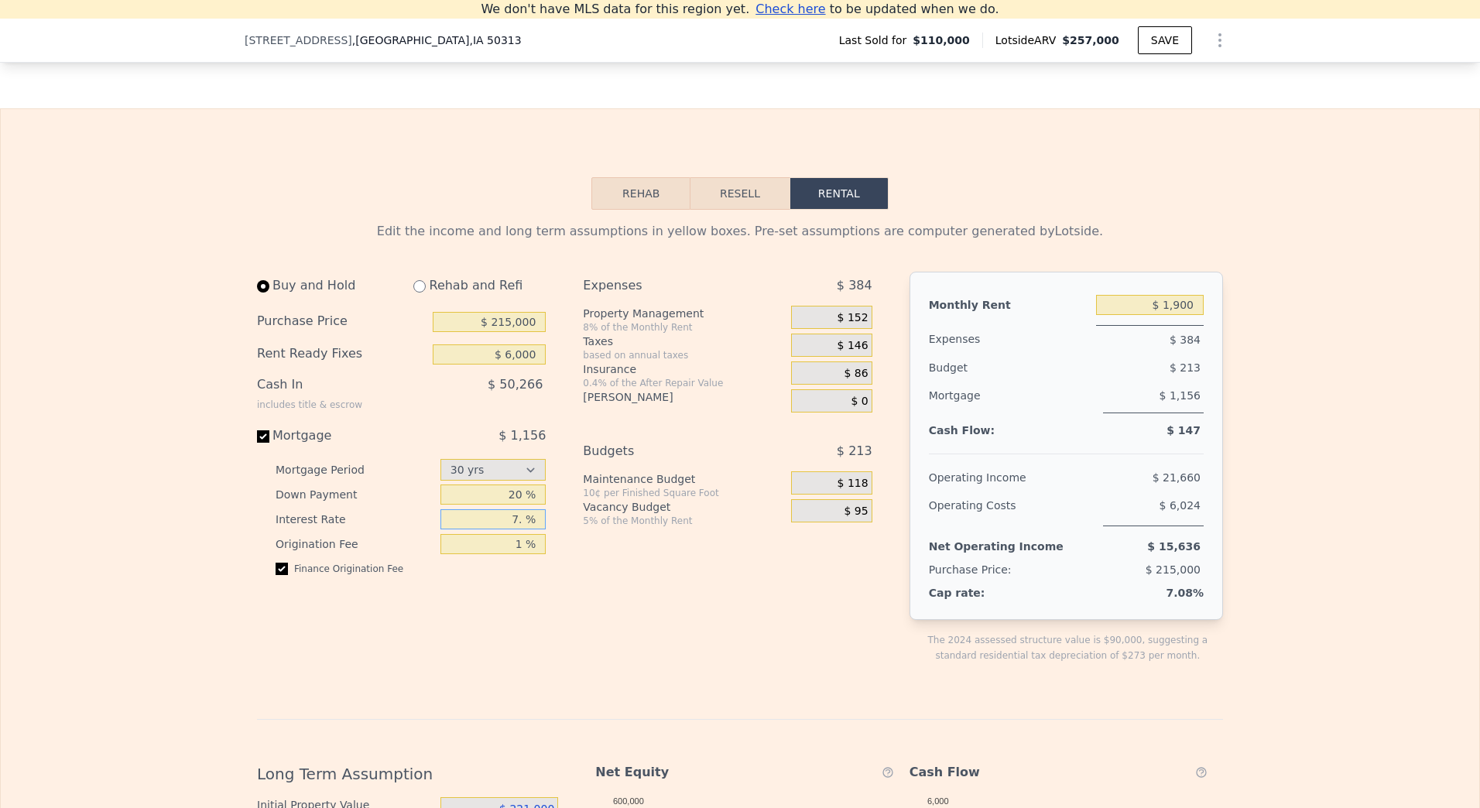
type input "7.5 %"
click at [854, 325] on span "$ 152" at bounding box center [852, 318] width 31 height 14
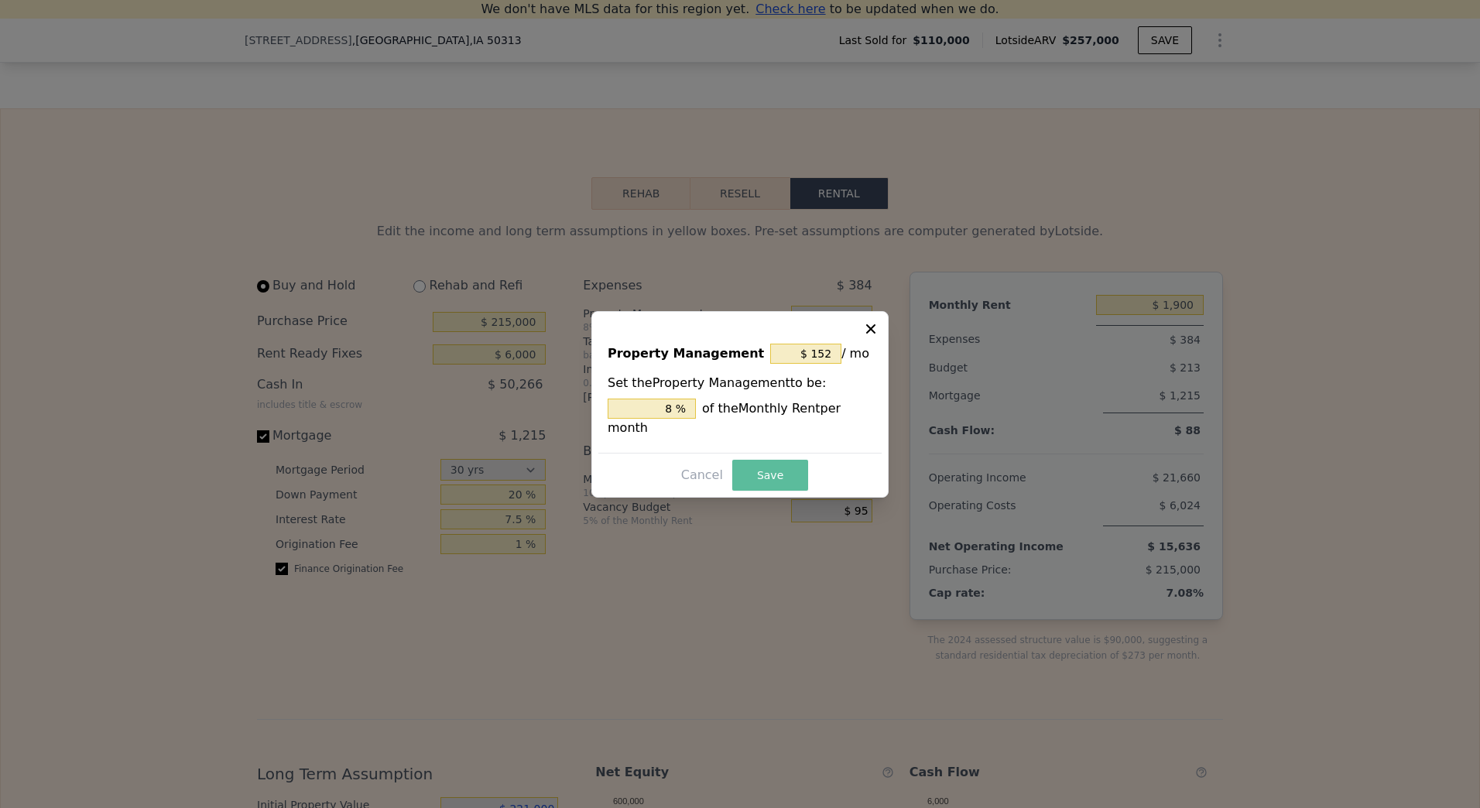
click at [777, 470] on button "Save" at bounding box center [770, 475] width 76 height 31
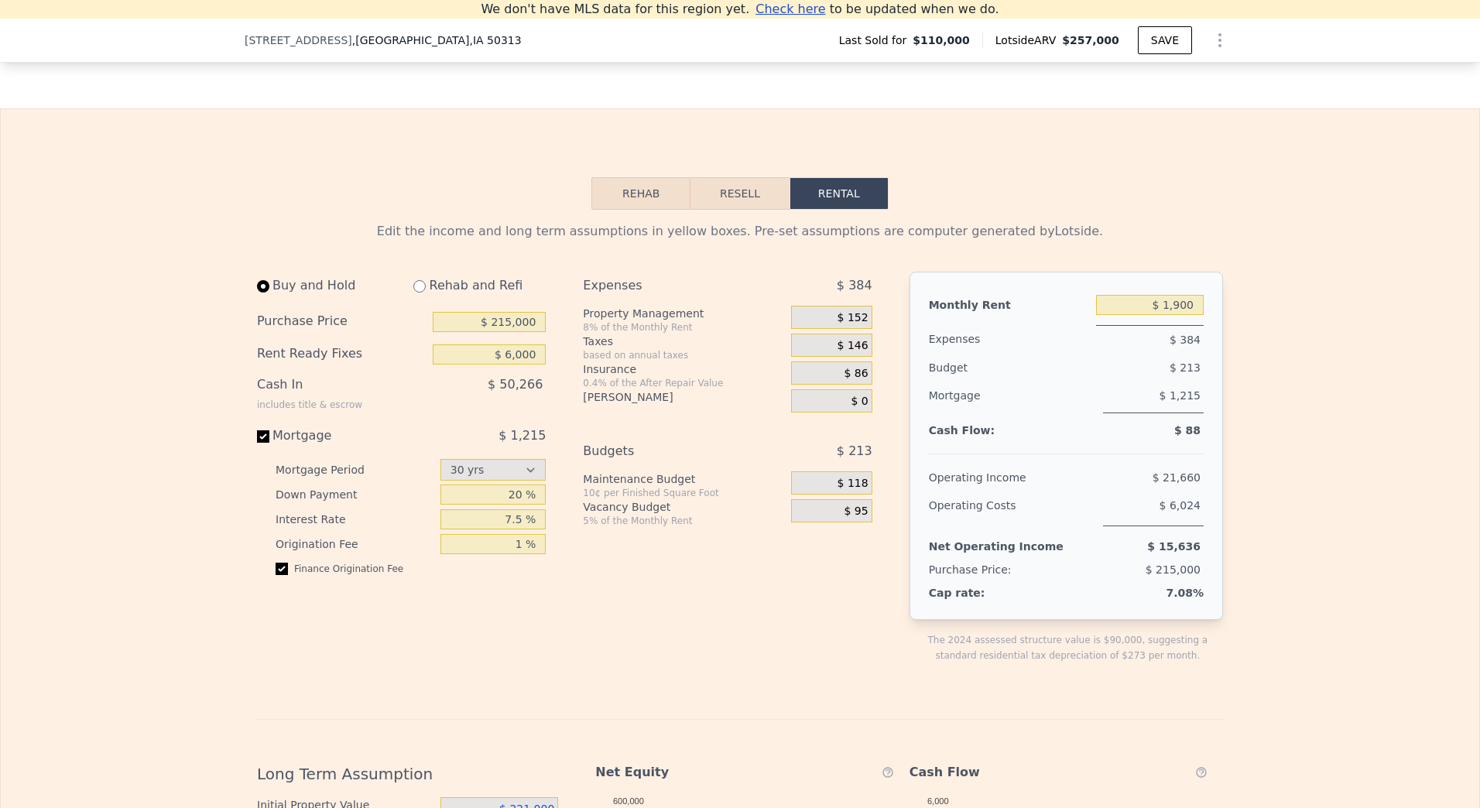
click at [854, 381] on span "$ 86" at bounding box center [856, 374] width 24 height 14
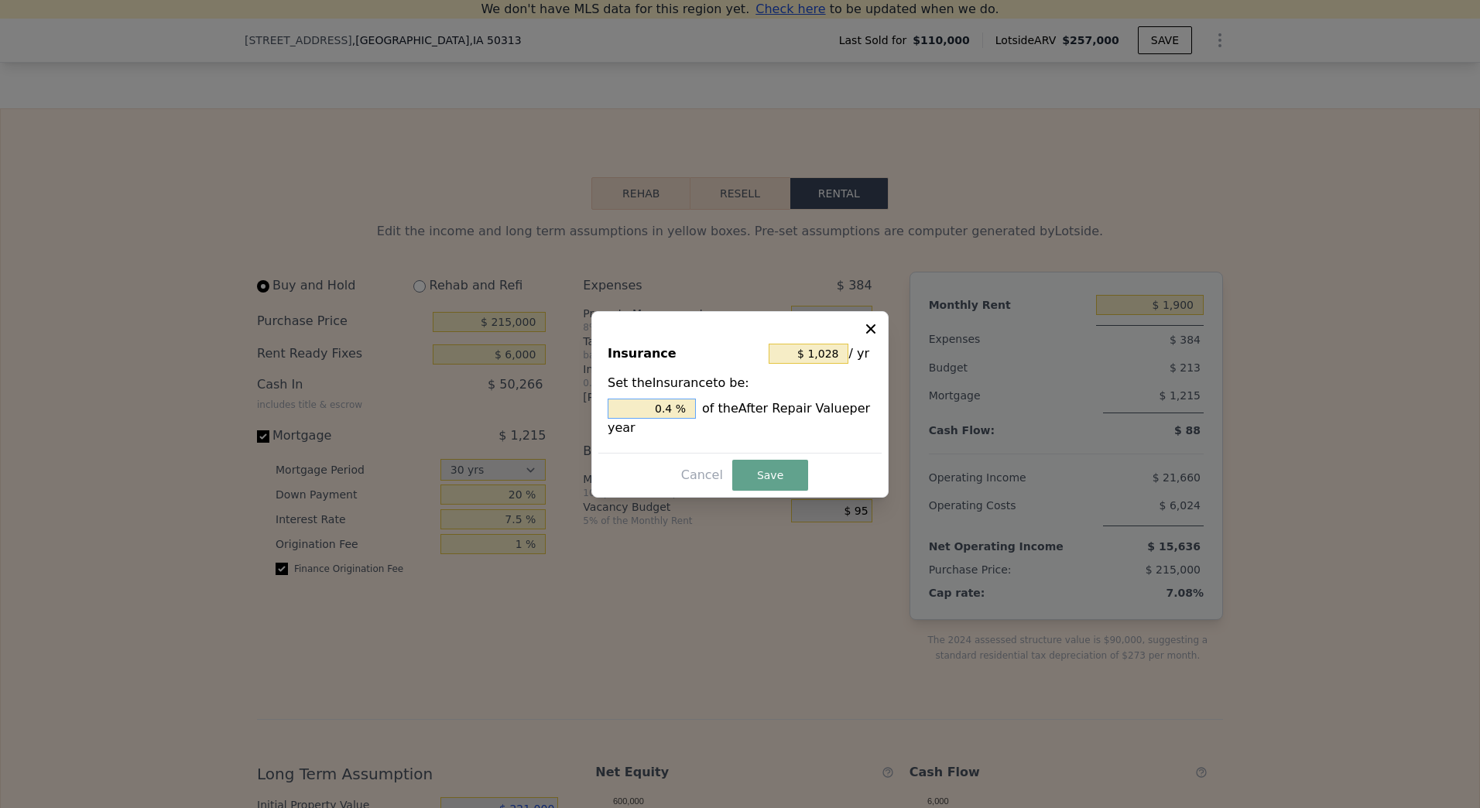
click at [669, 409] on input "0.4 %" at bounding box center [652, 409] width 88 height 20
click at [668, 409] on input "0.4 %" at bounding box center [652, 409] width 88 height 20
type input "$ 0"
type input "0. %"
type input "$ 1,799"
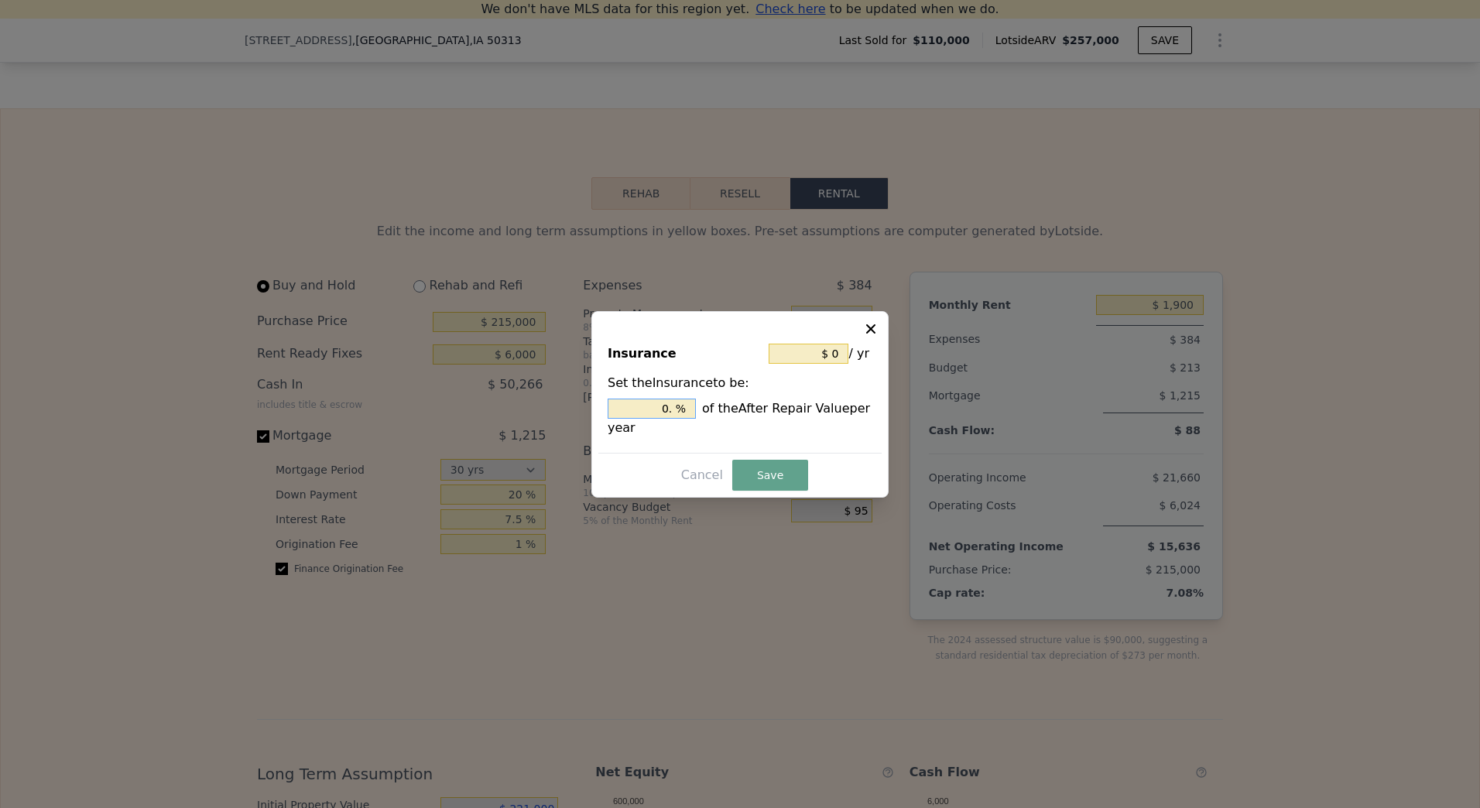
type input "0.7 %"
type input "$ 1,928"
type input "0.75 %"
click at [788, 477] on button "Save" at bounding box center [770, 475] width 76 height 31
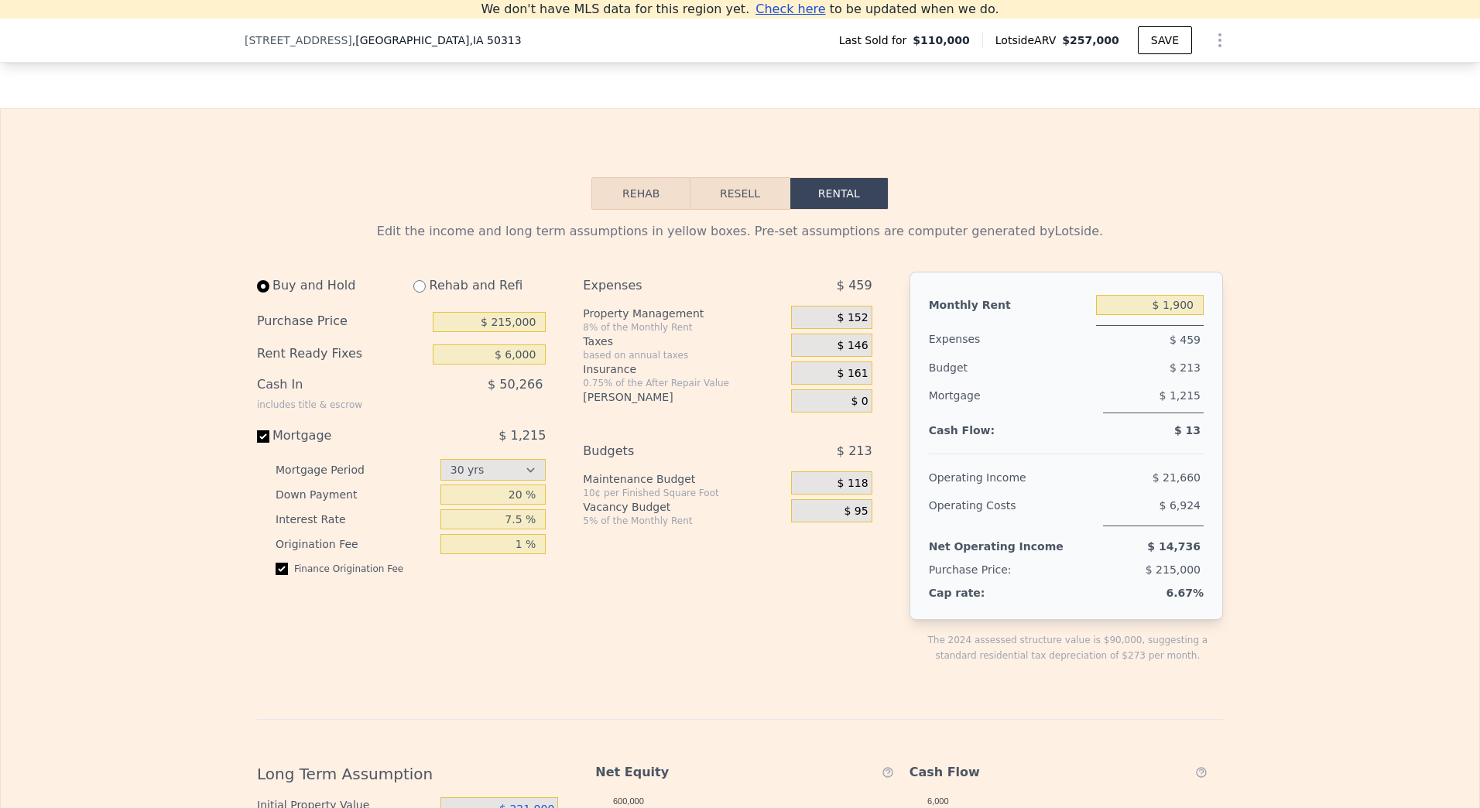
click at [851, 519] on span "$ 95" at bounding box center [856, 512] width 24 height 14
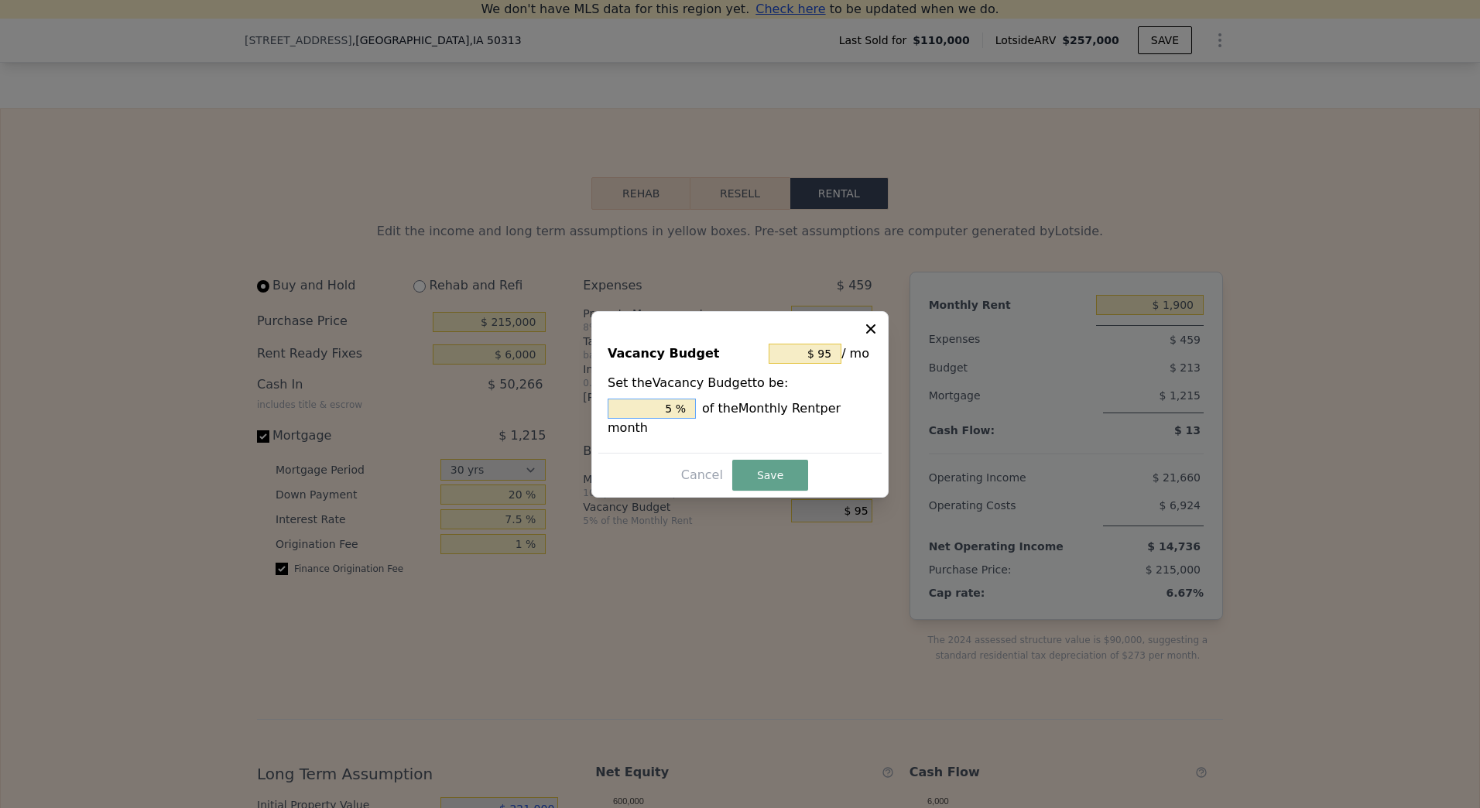
click at [666, 418] on input "5 %" at bounding box center [652, 409] width 88 height 20
type input "$ 152"
type input "8 %"
click at [781, 465] on button "Save" at bounding box center [770, 475] width 76 height 31
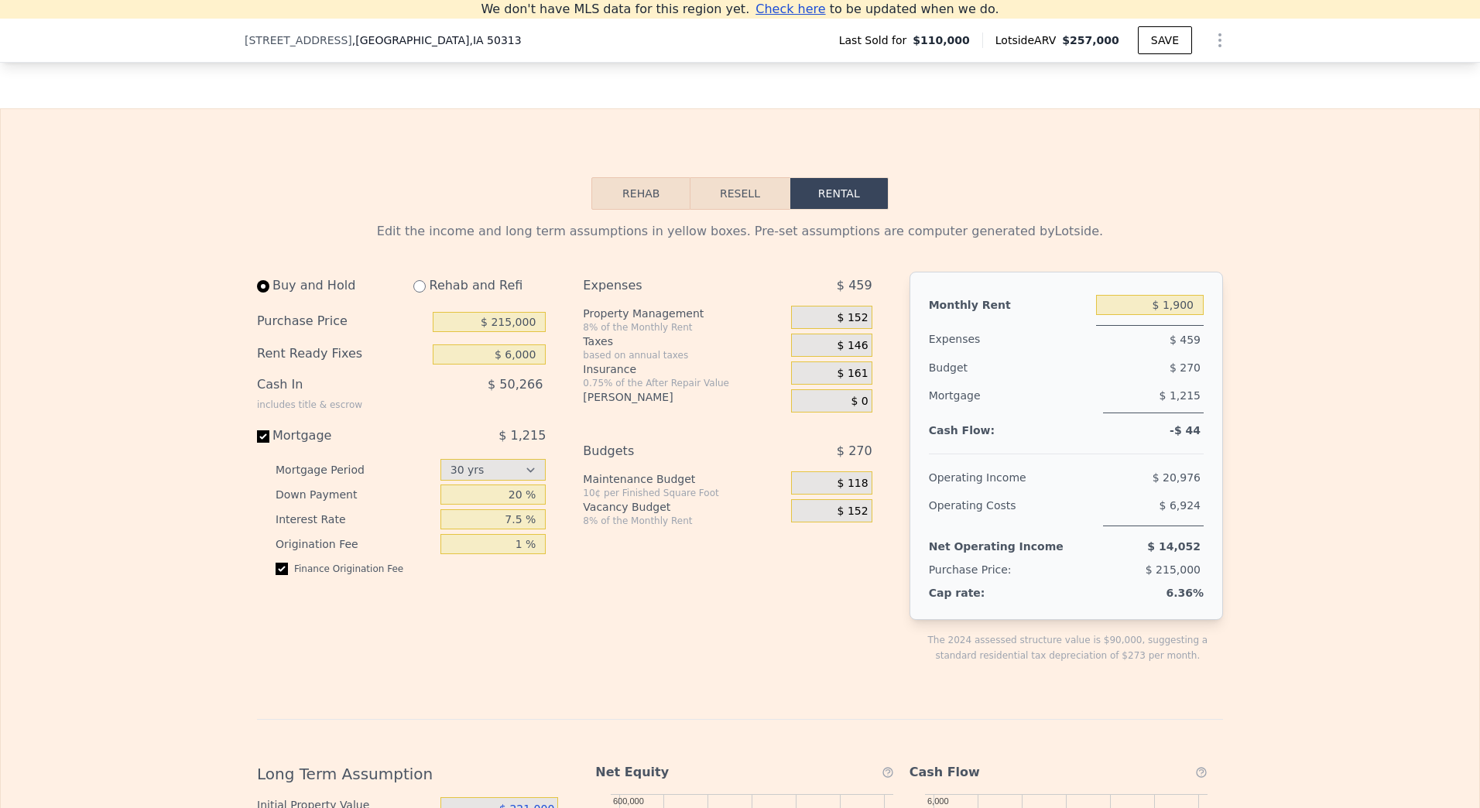
click at [848, 491] on span "$ 118" at bounding box center [852, 484] width 31 height 14
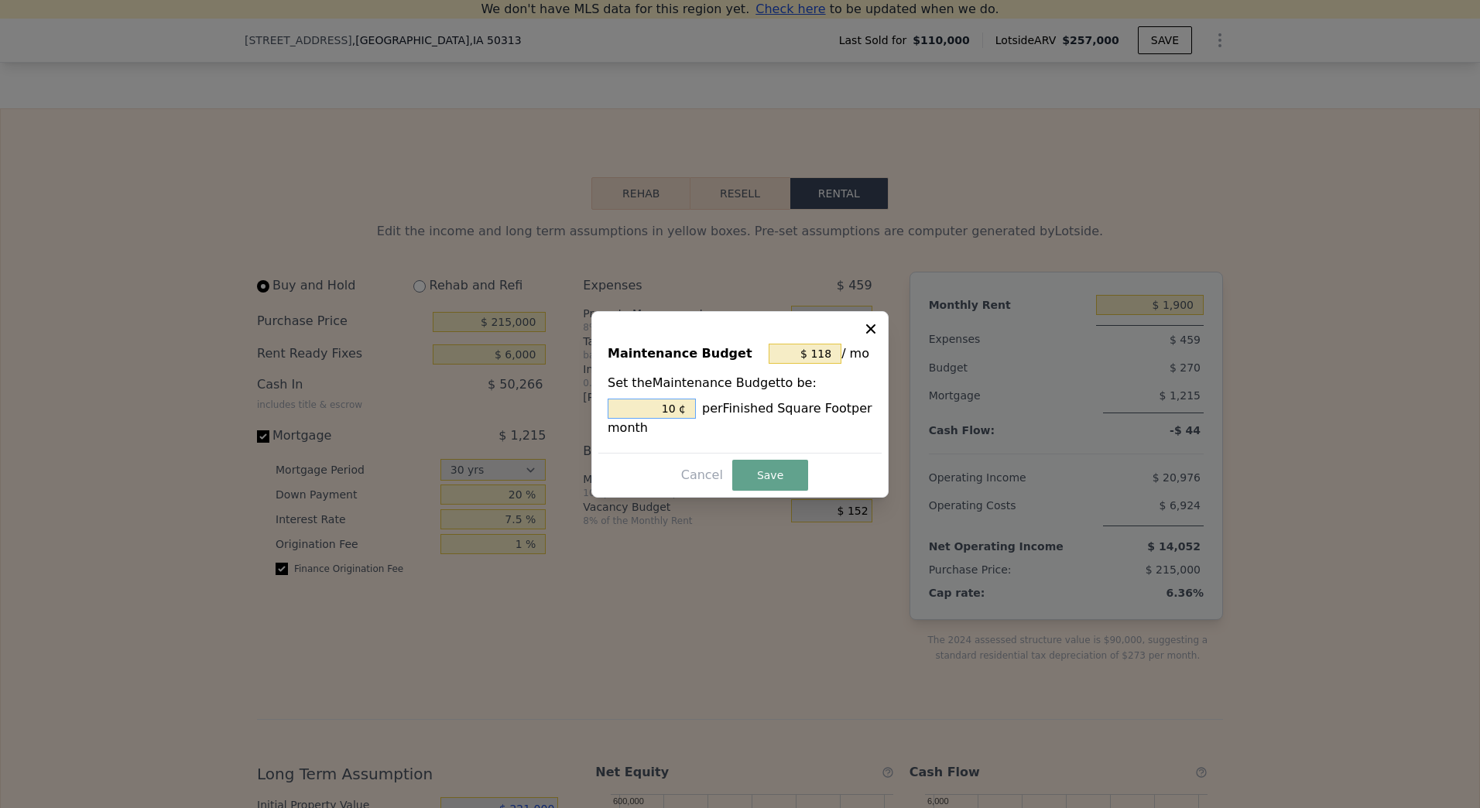
click at [676, 407] on input "10 ¢" at bounding box center [652, 409] width 88 height 20
type input "$ 12"
type input "1 ¢"
type input "$ 142"
click at [782, 474] on button "Save" at bounding box center [770, 475] width 76 height 31
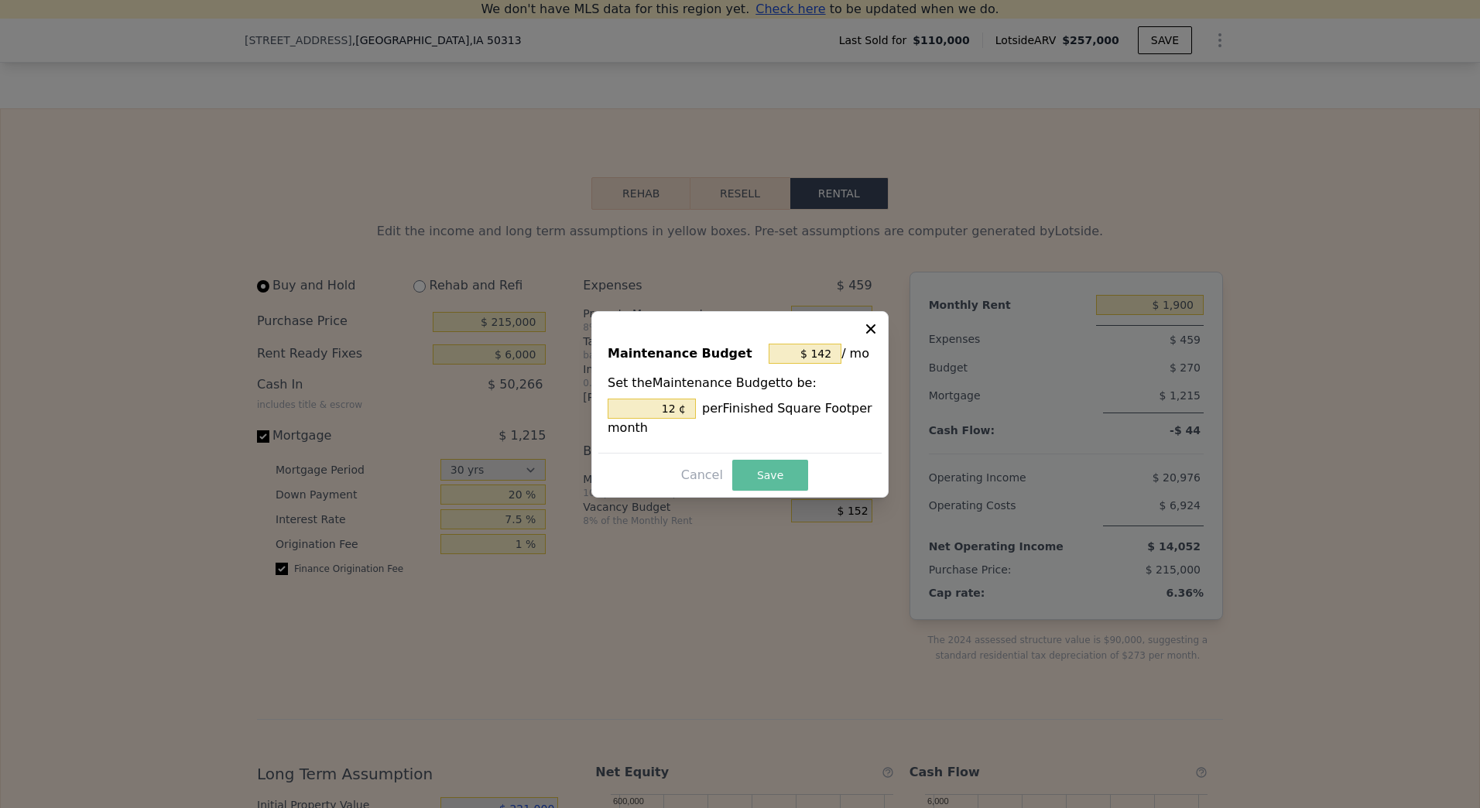
type input "12 %"
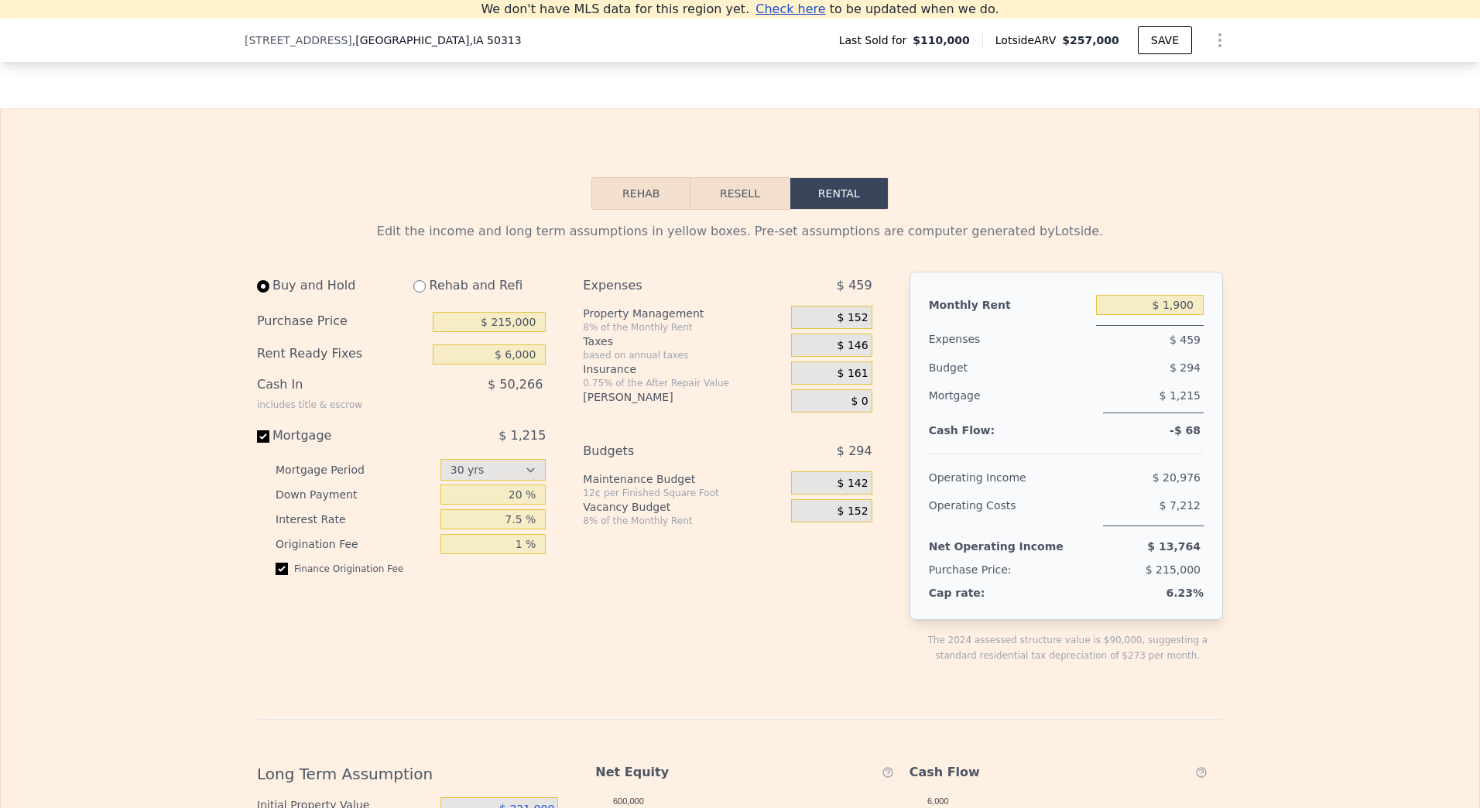
scroll to position [2611, 0]
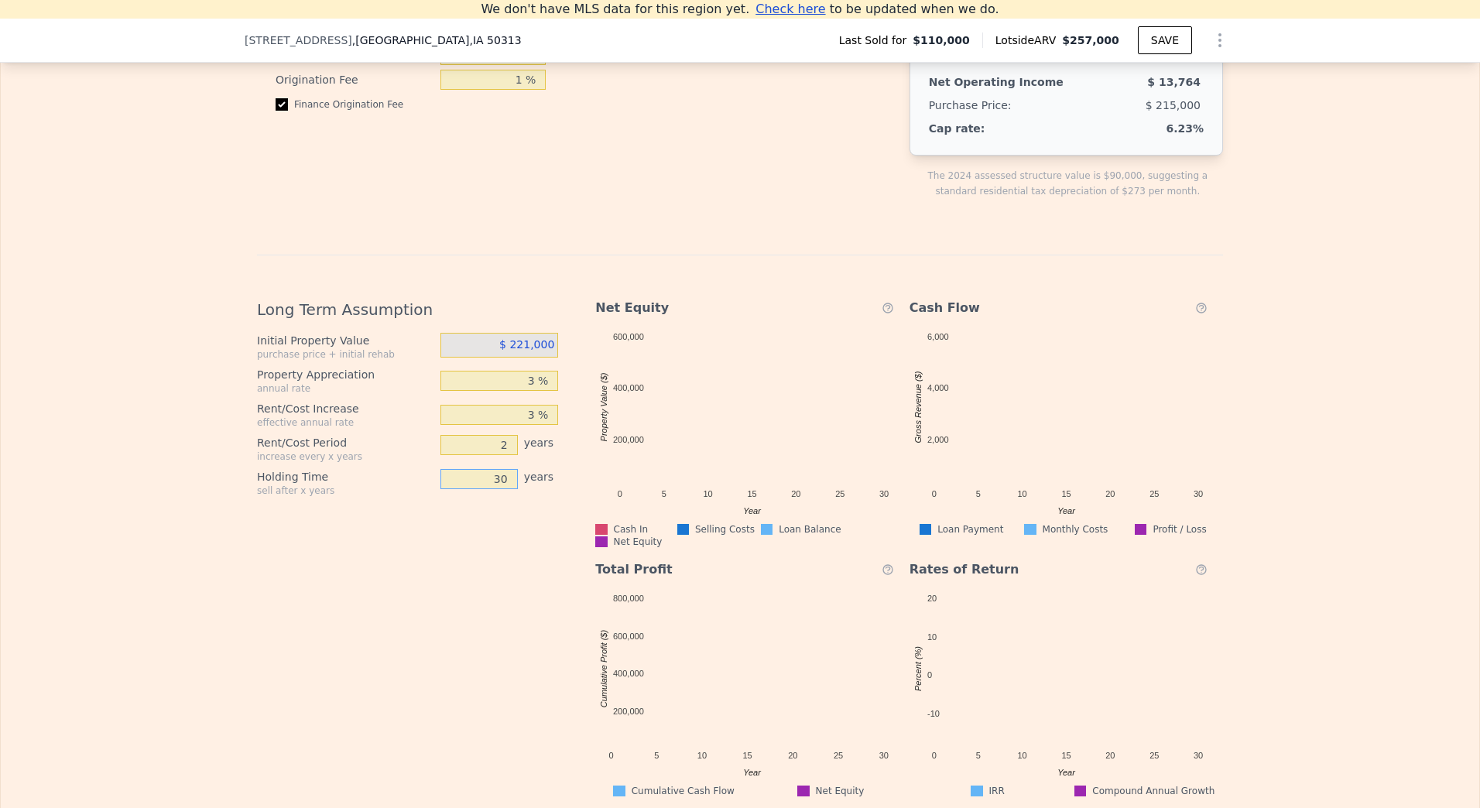
click at [494, 489] on input "30" at bounding box center [478, 479] width 77 height 20
type input "7"
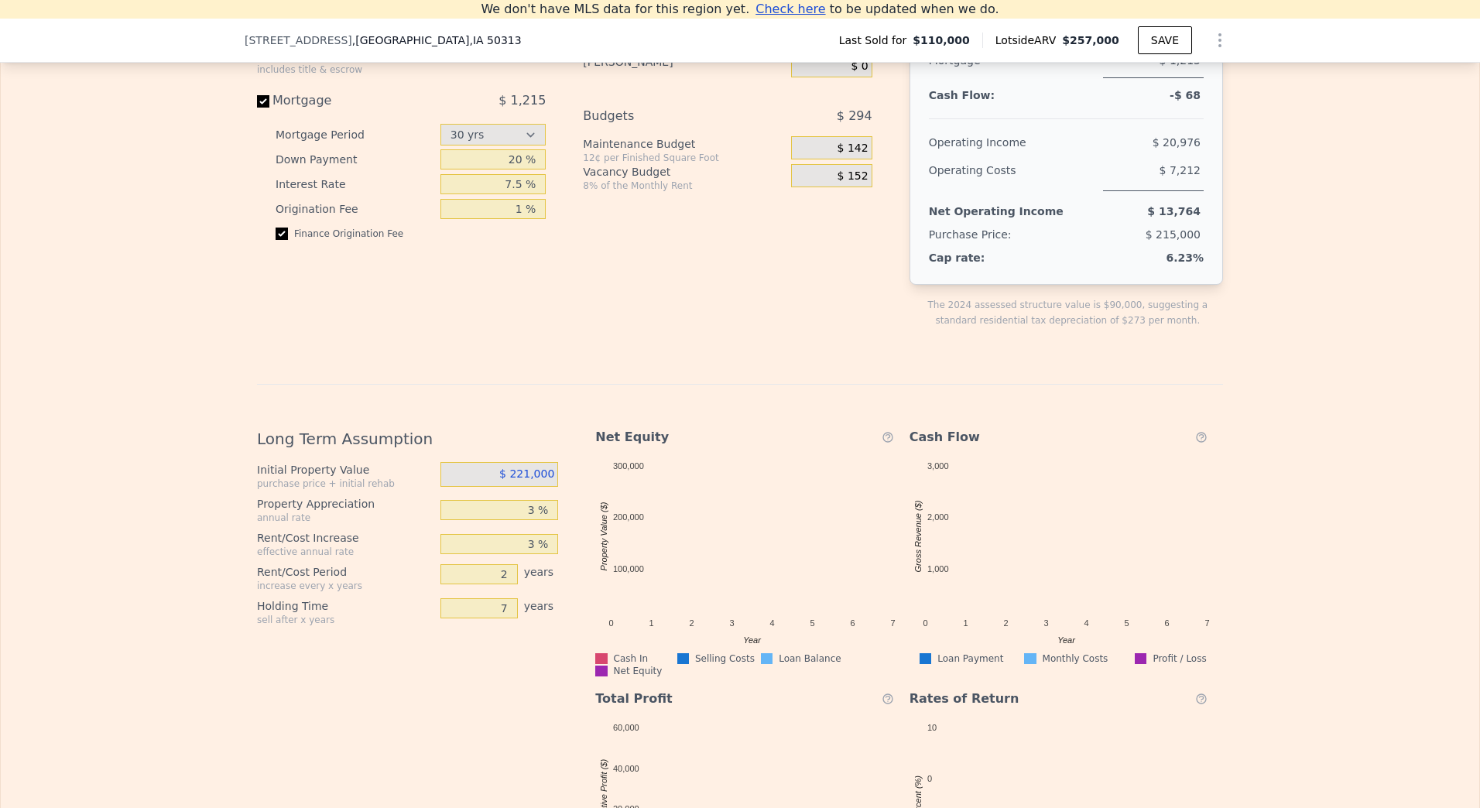
scroll to position [2624, 0]
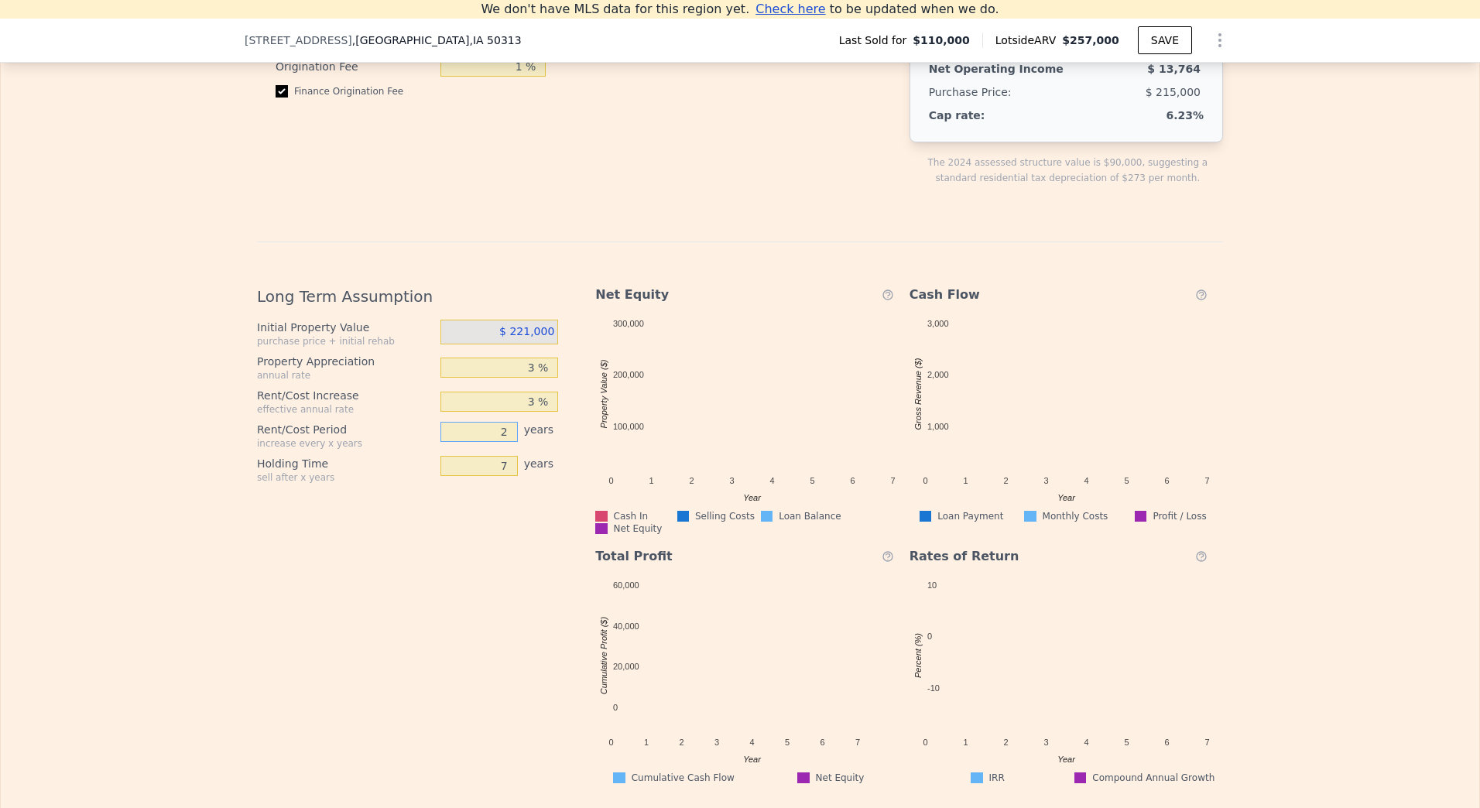
click at [492, 442] on input "2" at bounding box center [478, 432] width 77 height 20
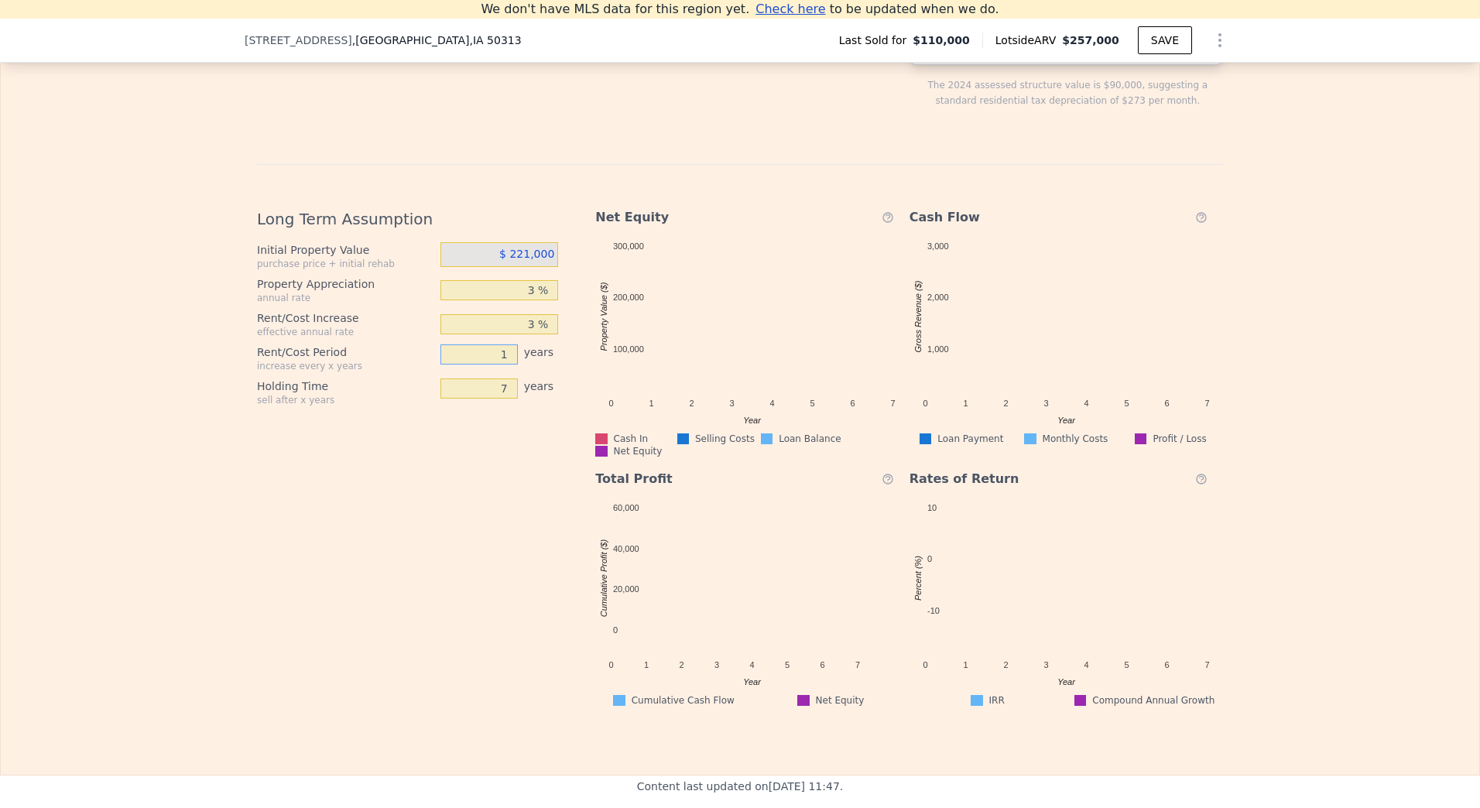
type input "1"
click at [502, 627] on div "Long Term Assumption Initial Property Value purchase price + initial rehab $ 22…" at bounding box center [413, 451] width 313 height 511
type input "$ 1,150"
type input "2"
type input "30"
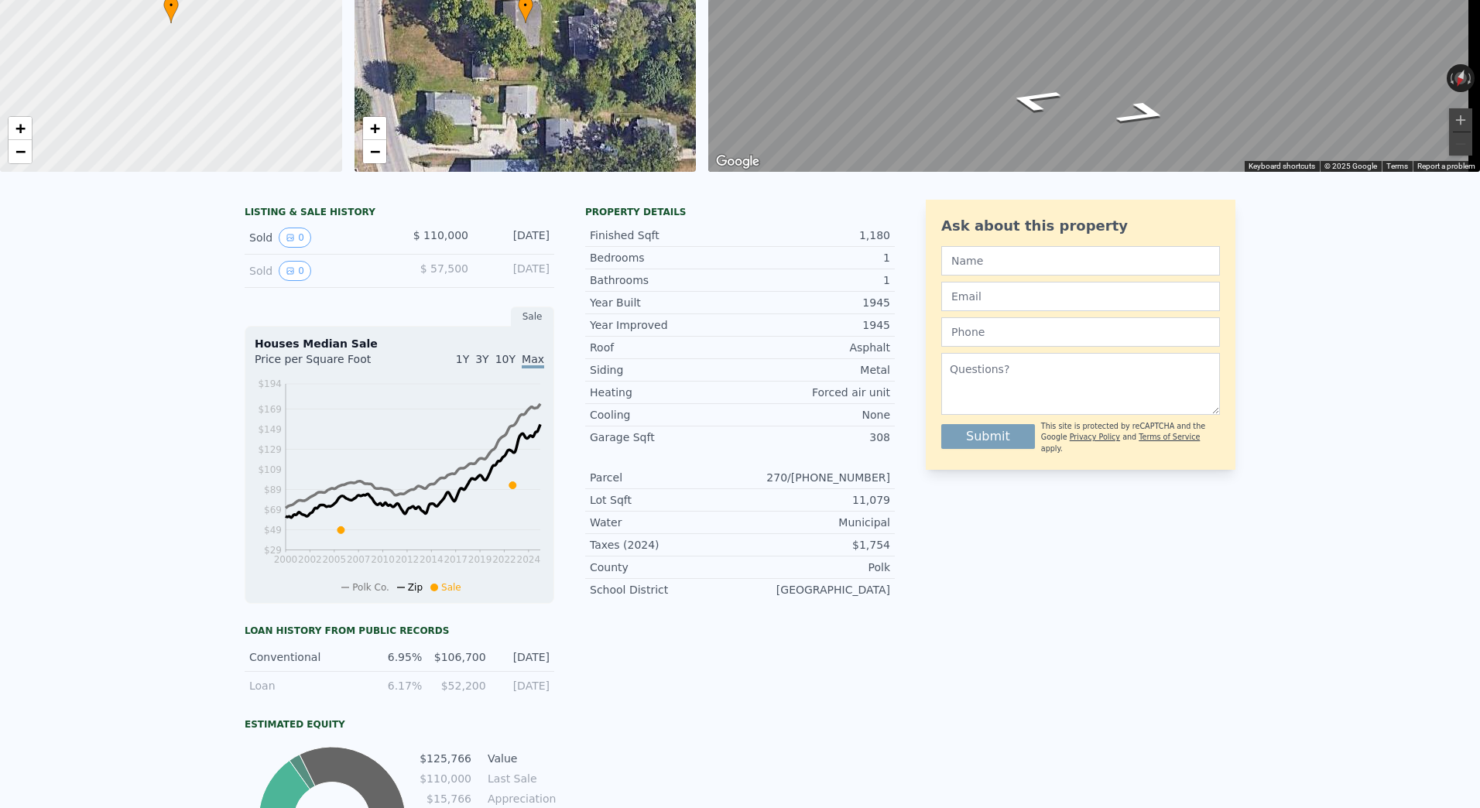
scroll to position [0, 0]
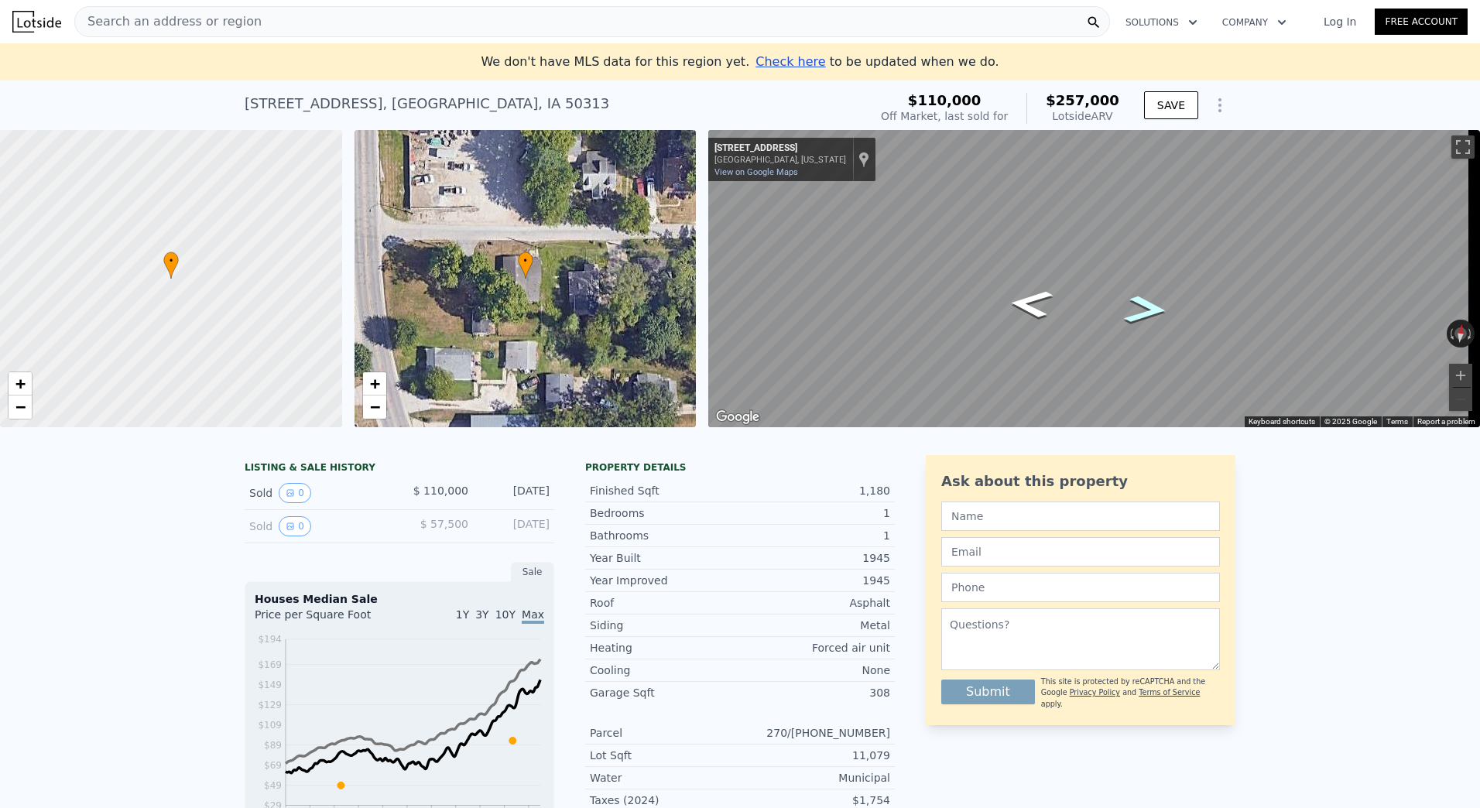
click at [1155, 304] on div "Map" at bounding box center [1094, 278] width 772 height 297
click at [19, 389] on span "+" at bounding box center [20, 383] width 10 height 19
click at [20, 389] on span "+" at bounding box center [20, 383] width 10 height 19
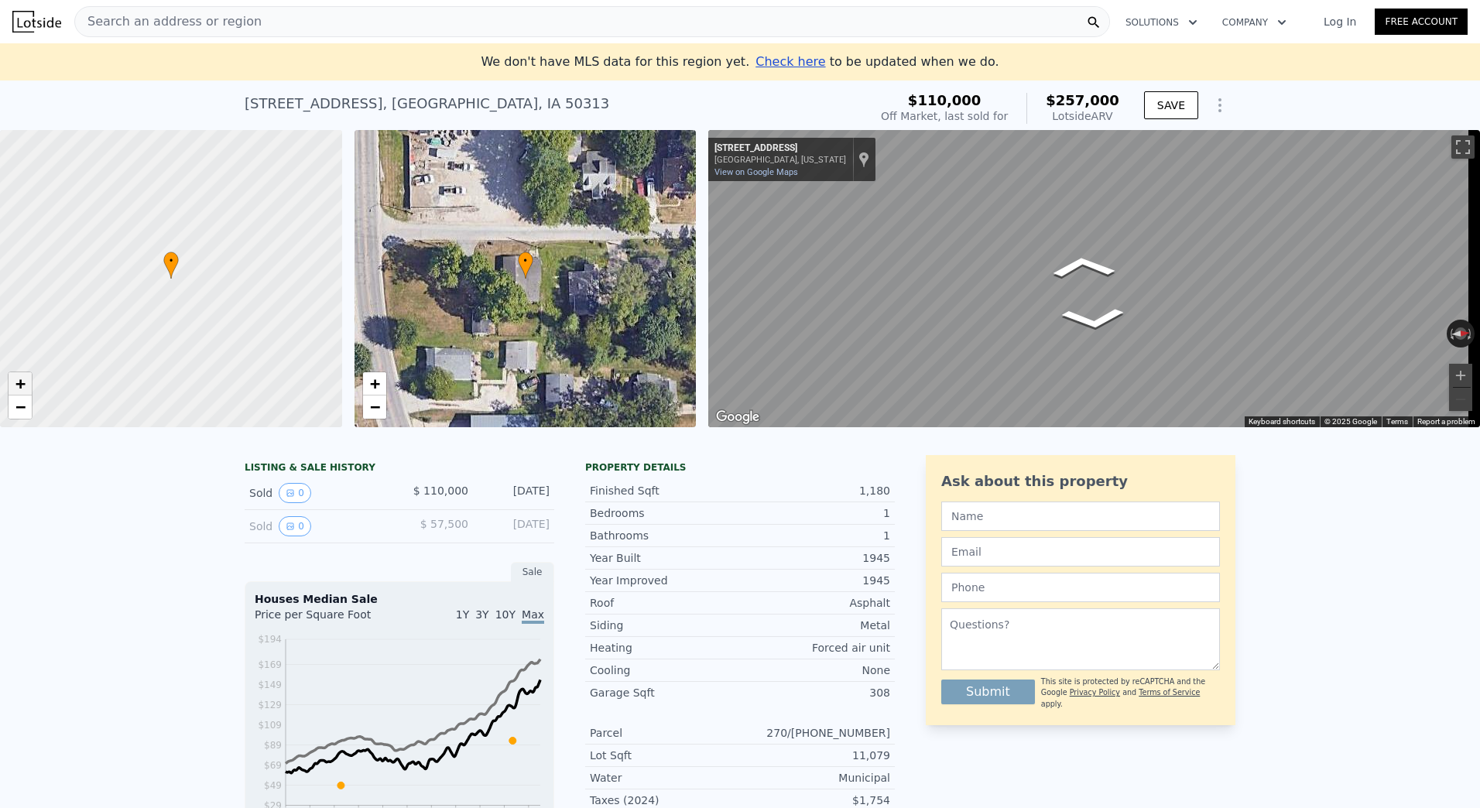
click at [20, 389] on span "+" at bounding box center [20, 383] width 10 height 19
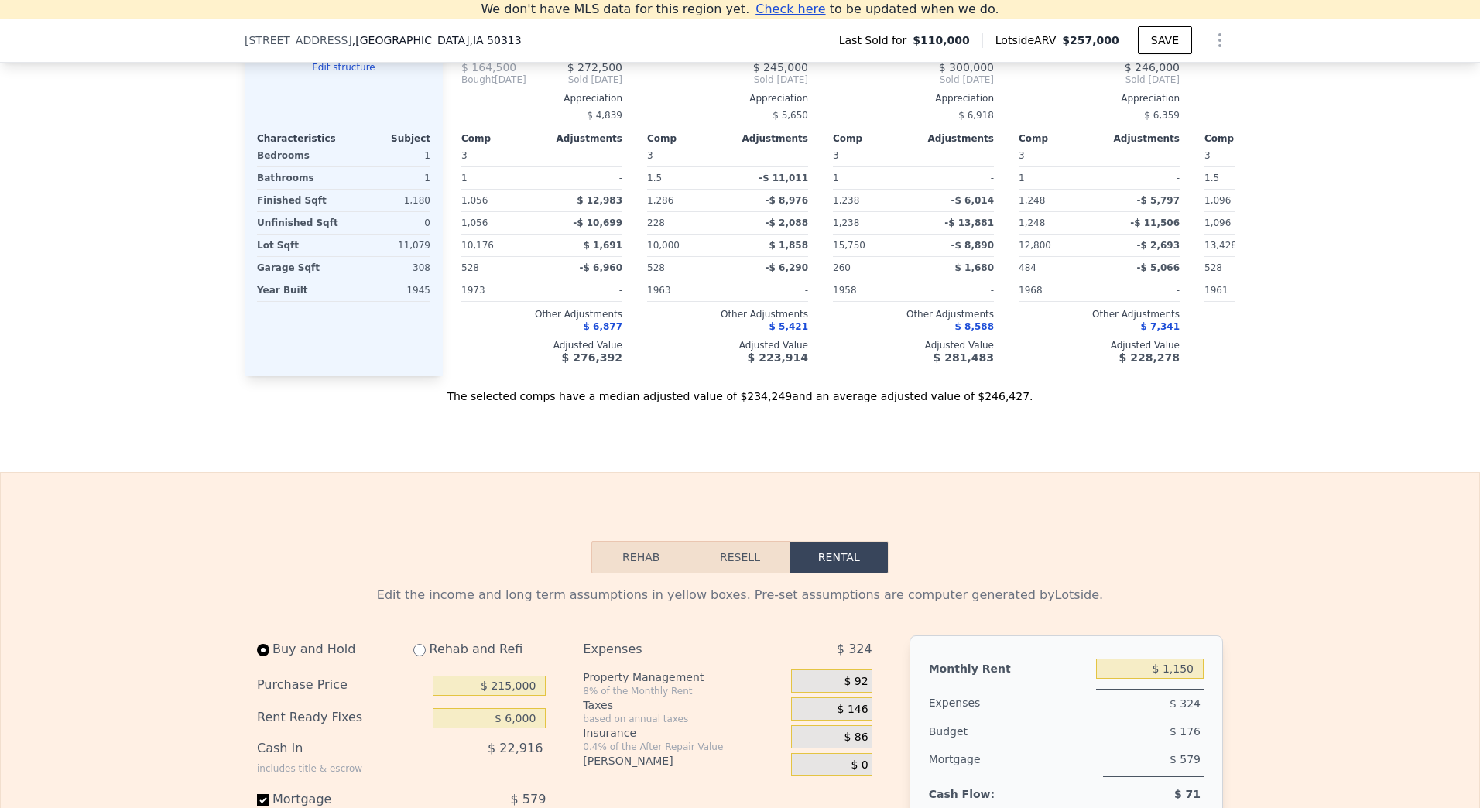
scroll to position [2012, 0]
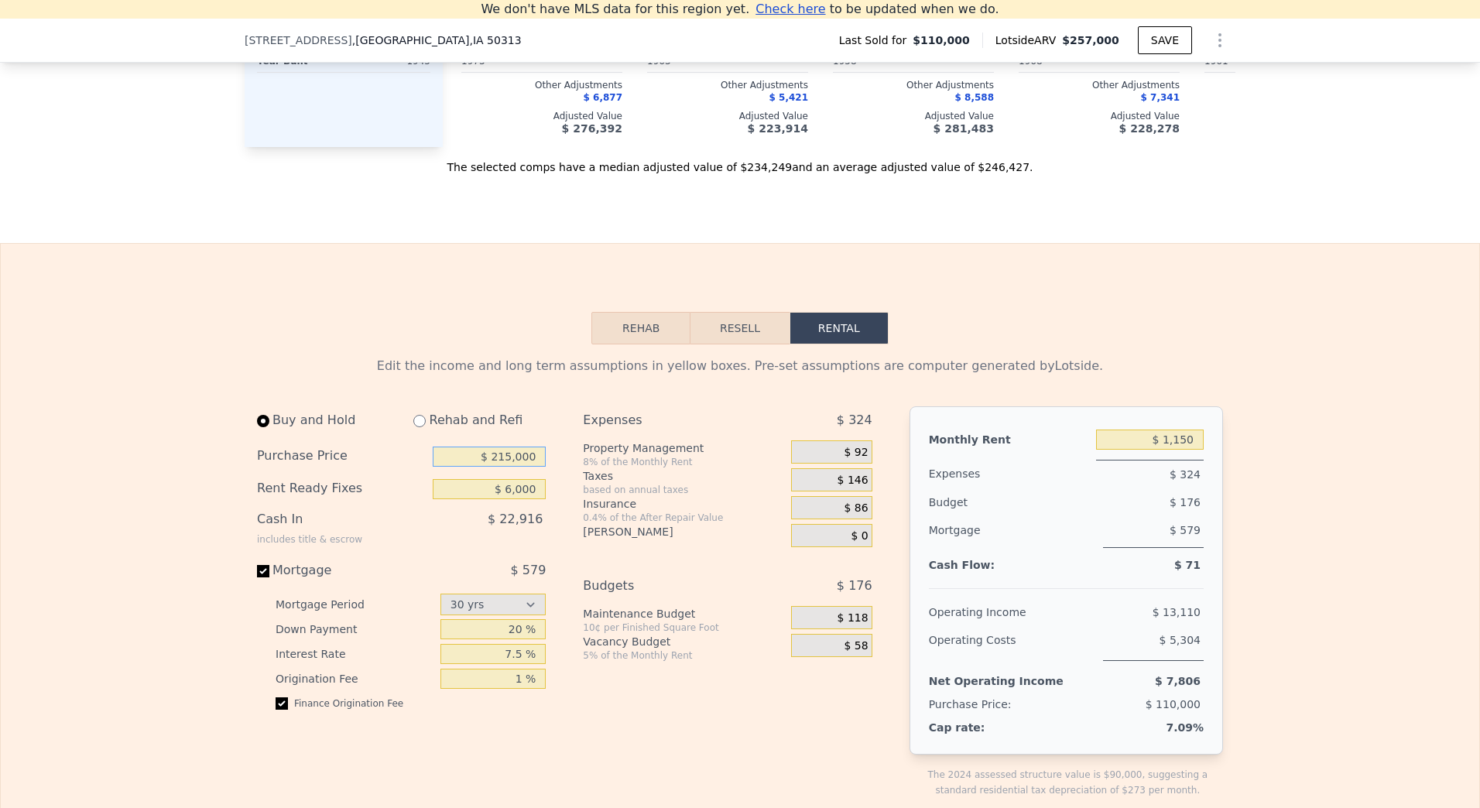
click at [521, 467] on input "$ 215,000" at bounding box center [489, 457] width 113 height 20
click at [520, 467] on input "$ 215,000" at bounding box center [489, 457] width 113 height 20
type input "$ 215,000"
